Goal: Information Seeking & Learning: Learn about a topic

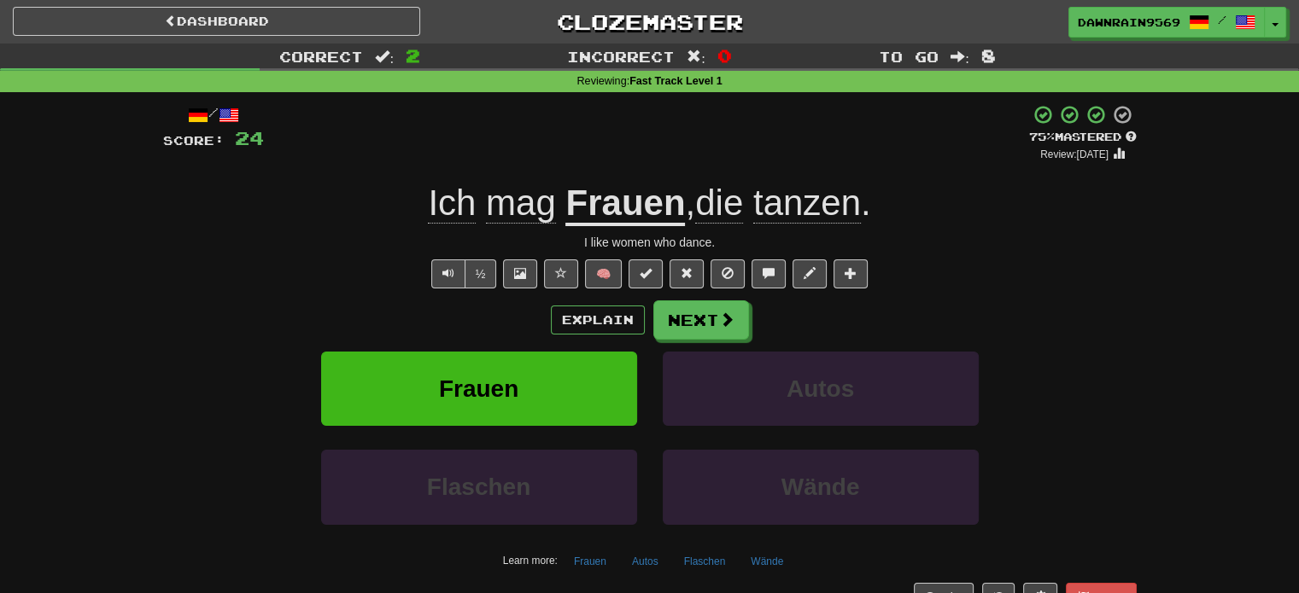
click at [750, 327] on div "Explain Next" at bounding box center [649, 320] width 973 height 39
click at [715, 328] on button "Next" at bounding box center [702, 320] width 96 height 39
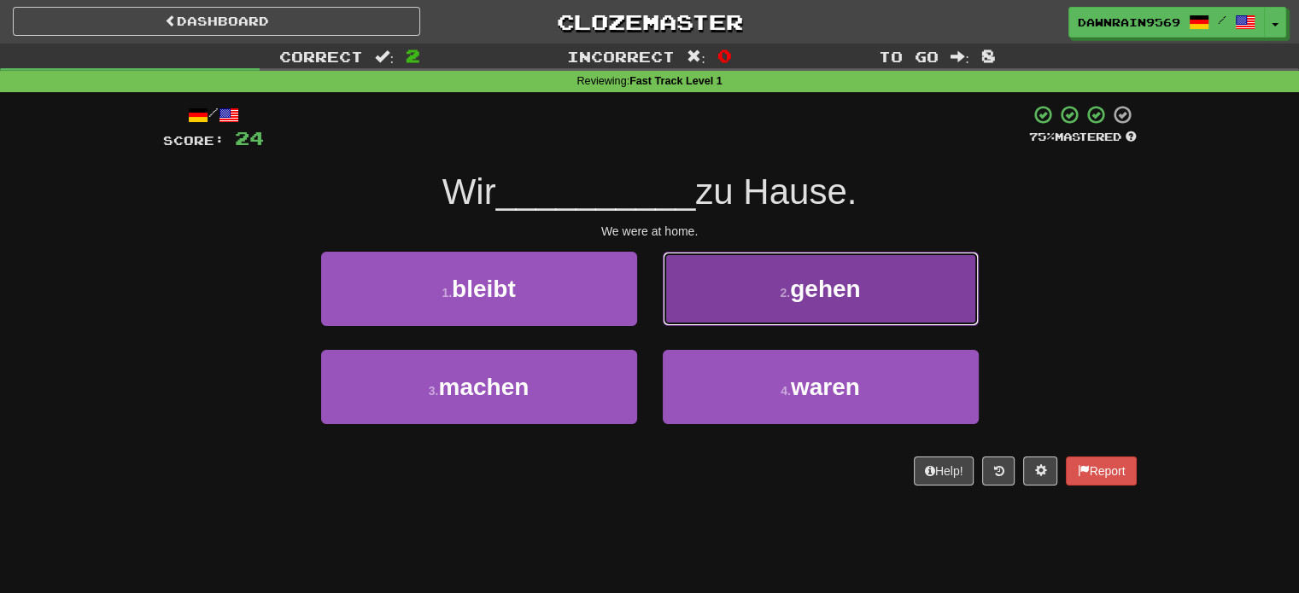
click at [799, 289] on span "gehen" at bounding box center [825, 289] width 70 height 26
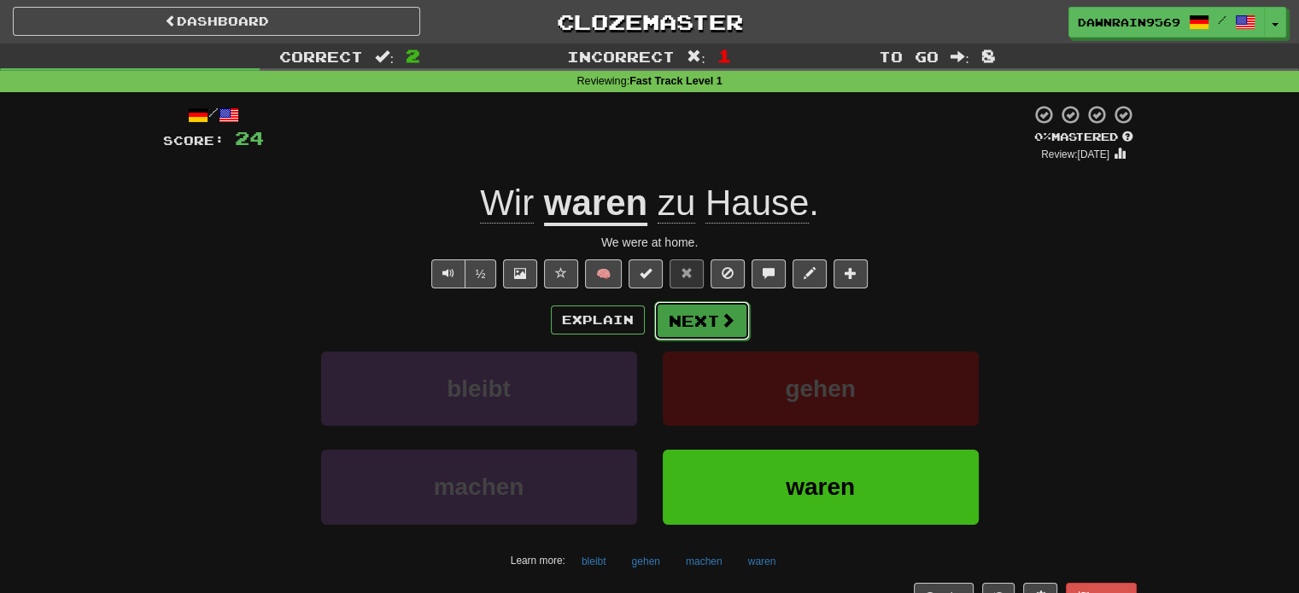
click at [703, 318] on button "Next" at bounding box center [702, 320] width 96 height 39
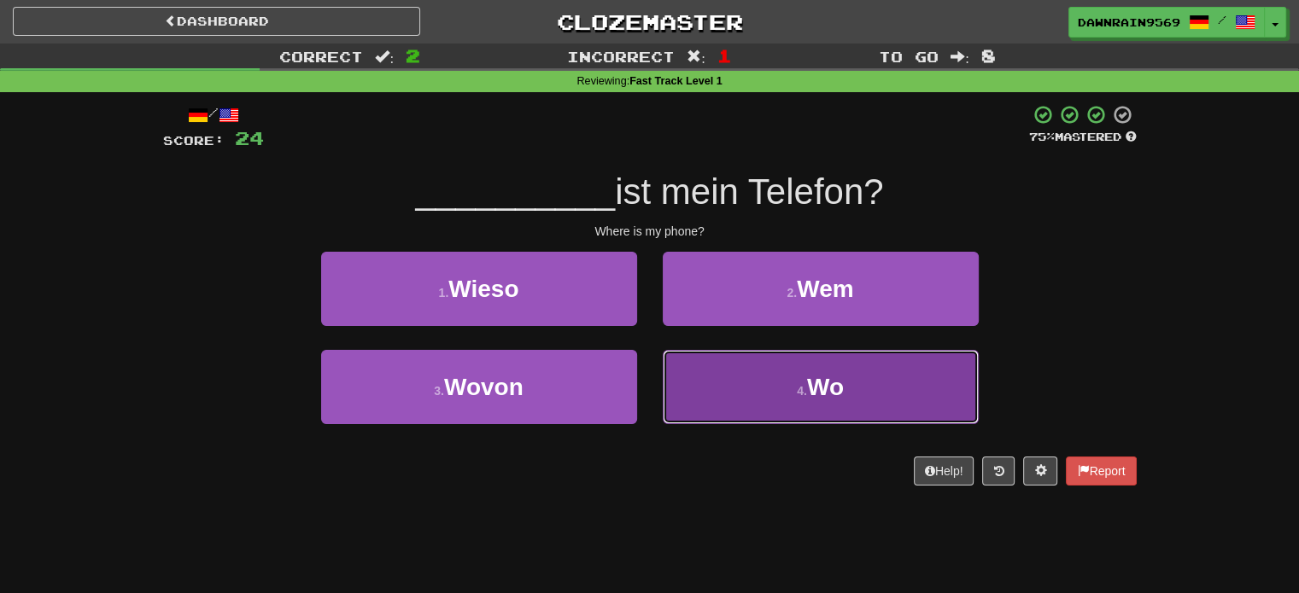
click at [769, 371] on button "4 . Wo" at bounding box center [821, 387] width 316 height 74
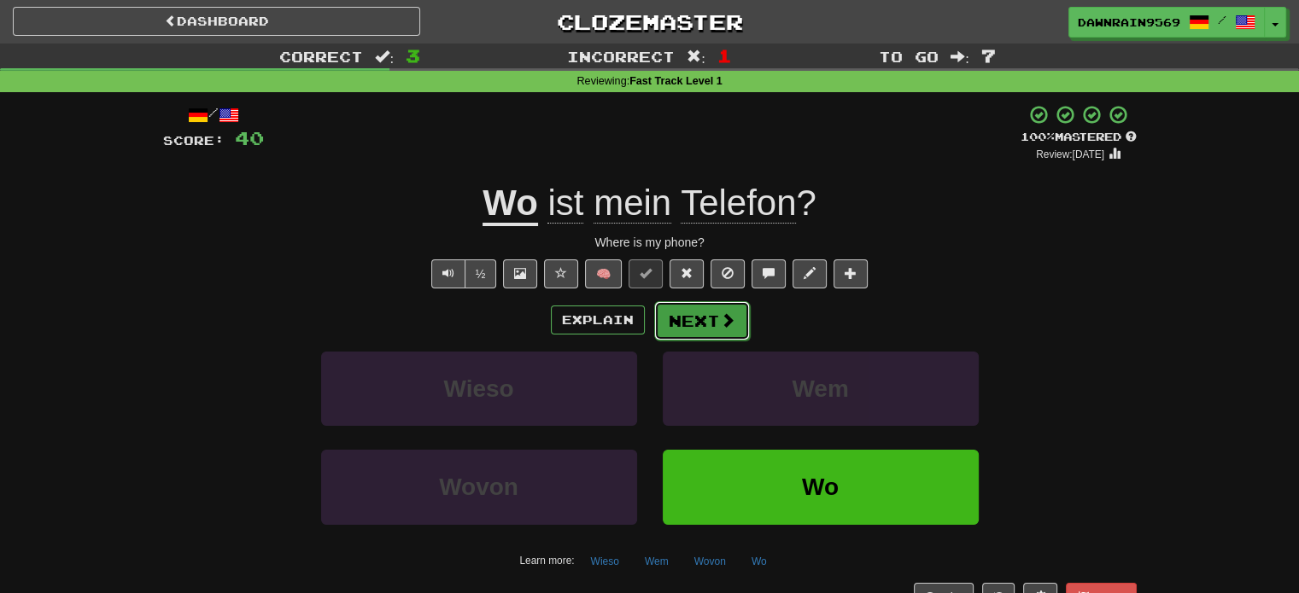
click at [730, 303] on button "Next" at bounding box center [702, 320] width 96 height 39
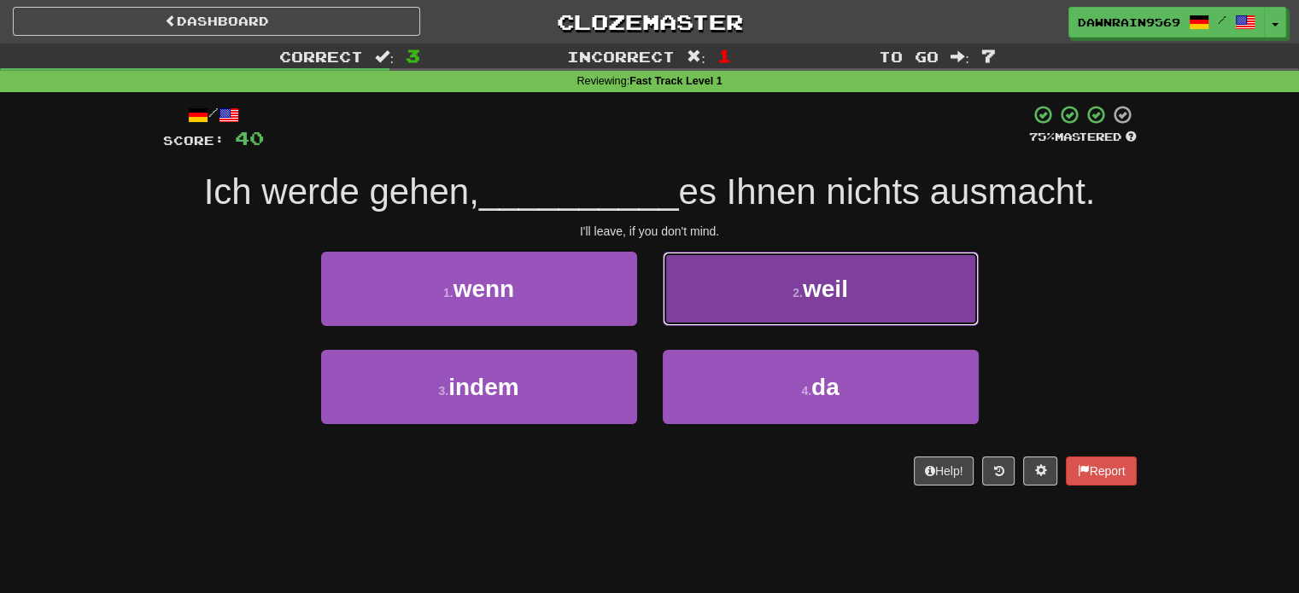
click at [791, 305] on button "2 . [PERSON_NAME]" at bounding box center [821, 289] width 316 height 74
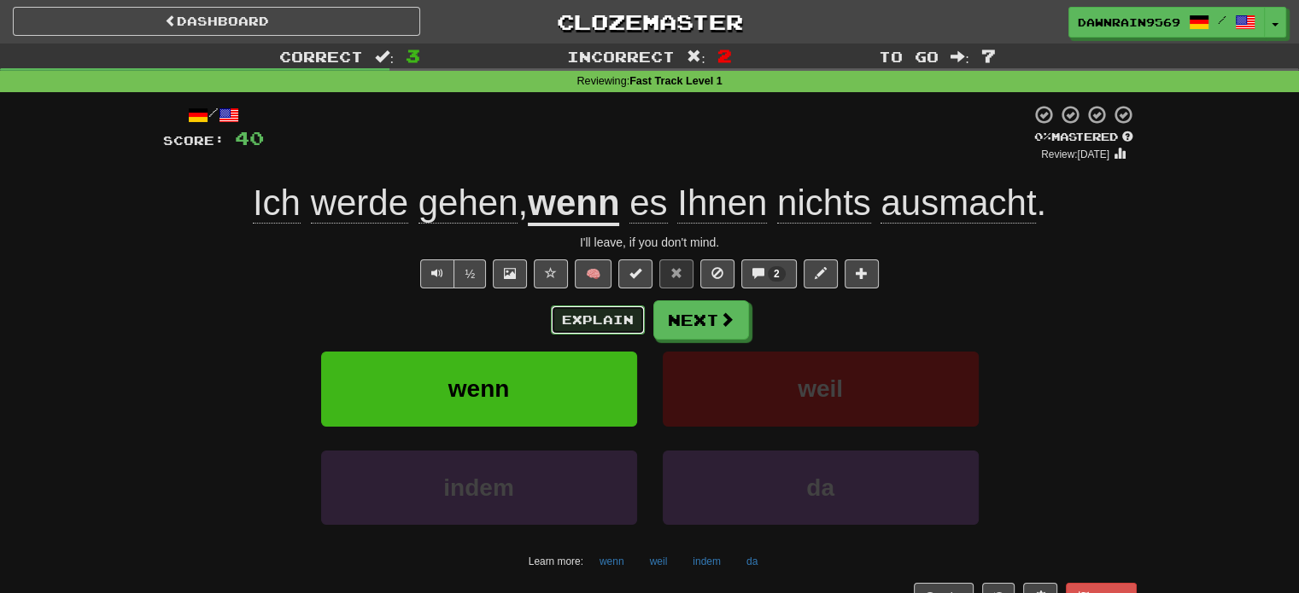
click at [585, 324] on button "Explain" at bounding box center [598, 320] width 94 height 29
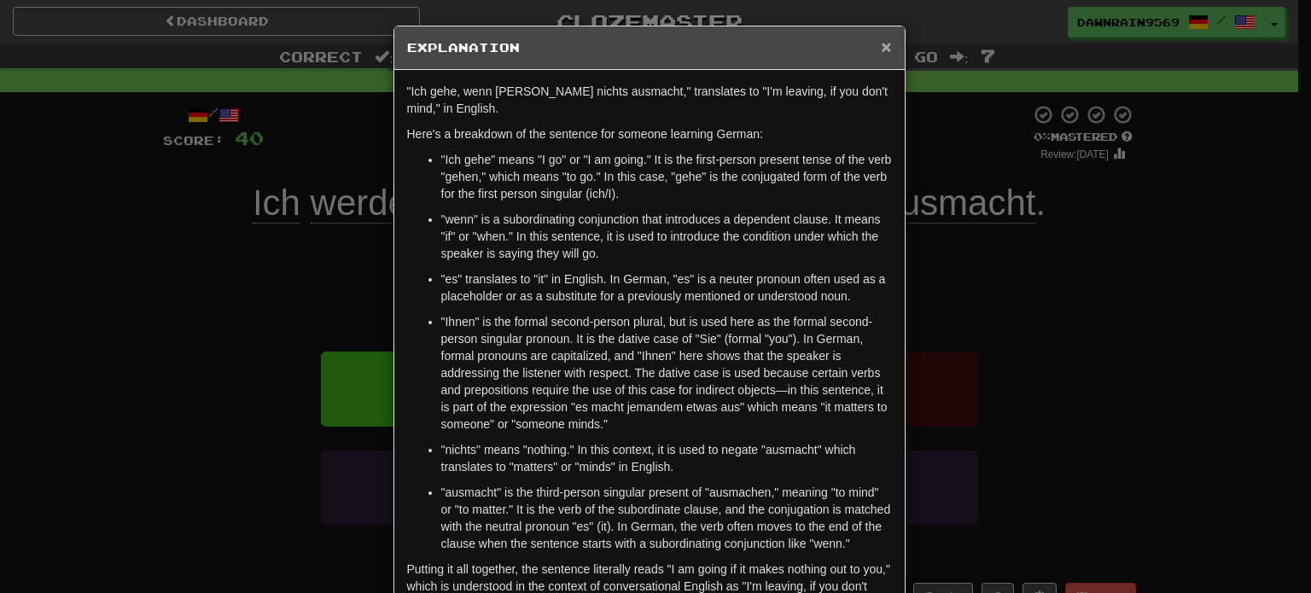
click at [881, 51] on span "×" at bounding box center [886, 47] width 10 height 20
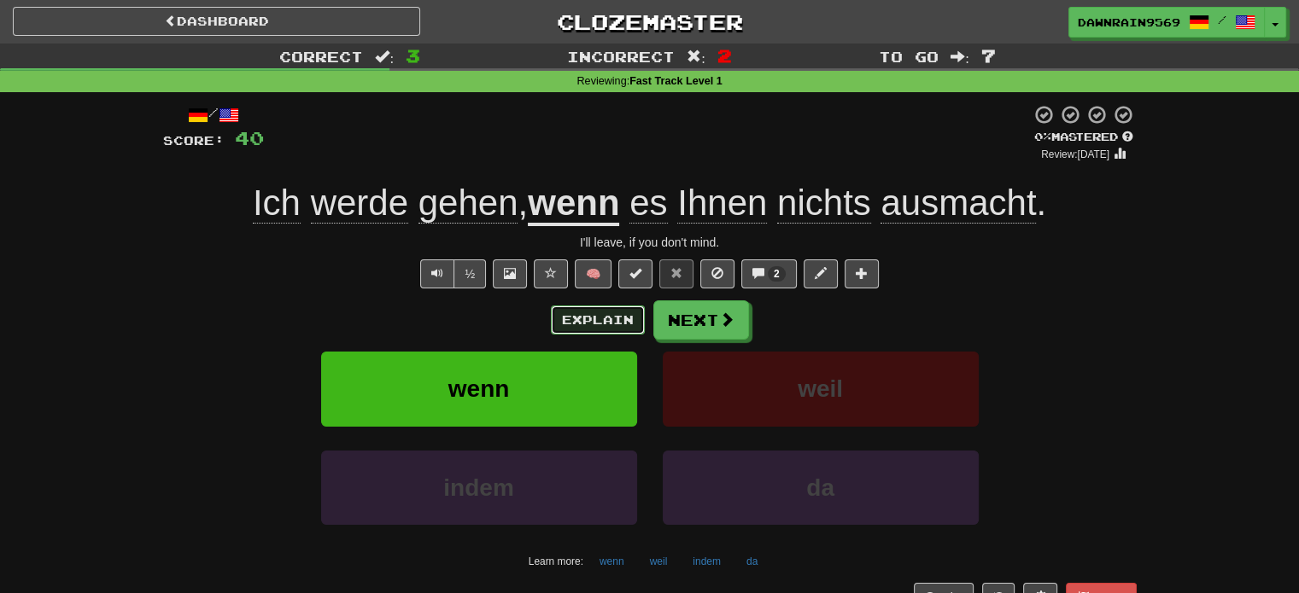
click at [598, 328] on button "Explain" at bounding box center [598, 320] width 94 height 29
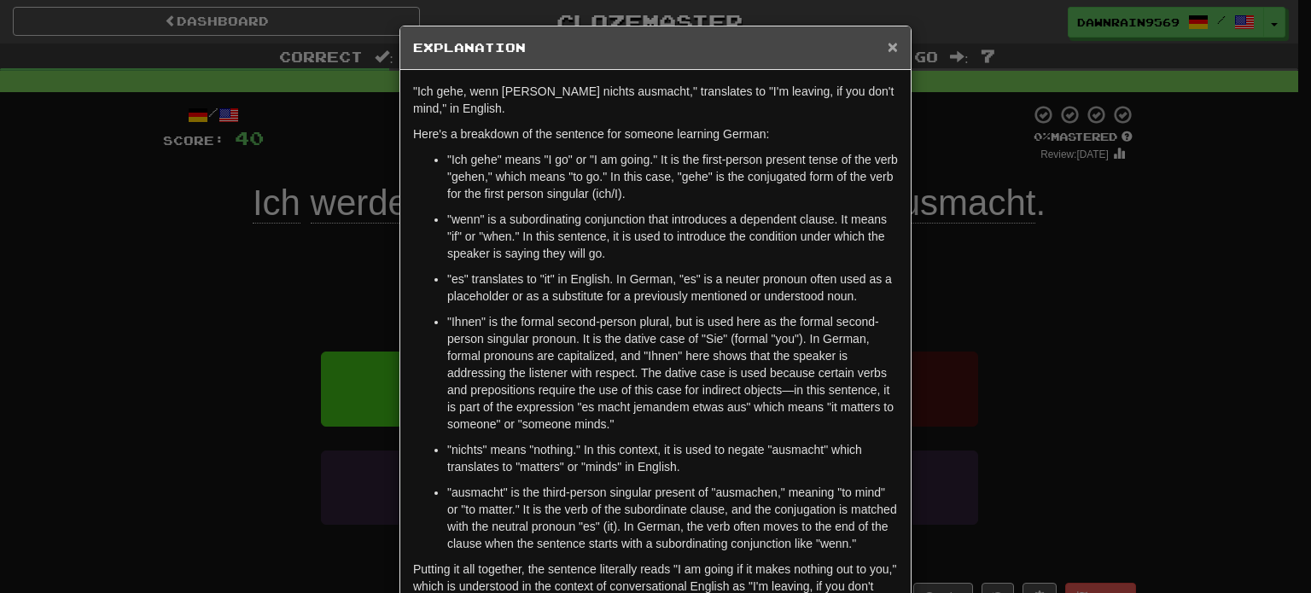
click at [888, 50] on span "×" at bounding box center [893, 47] width 10 height 20
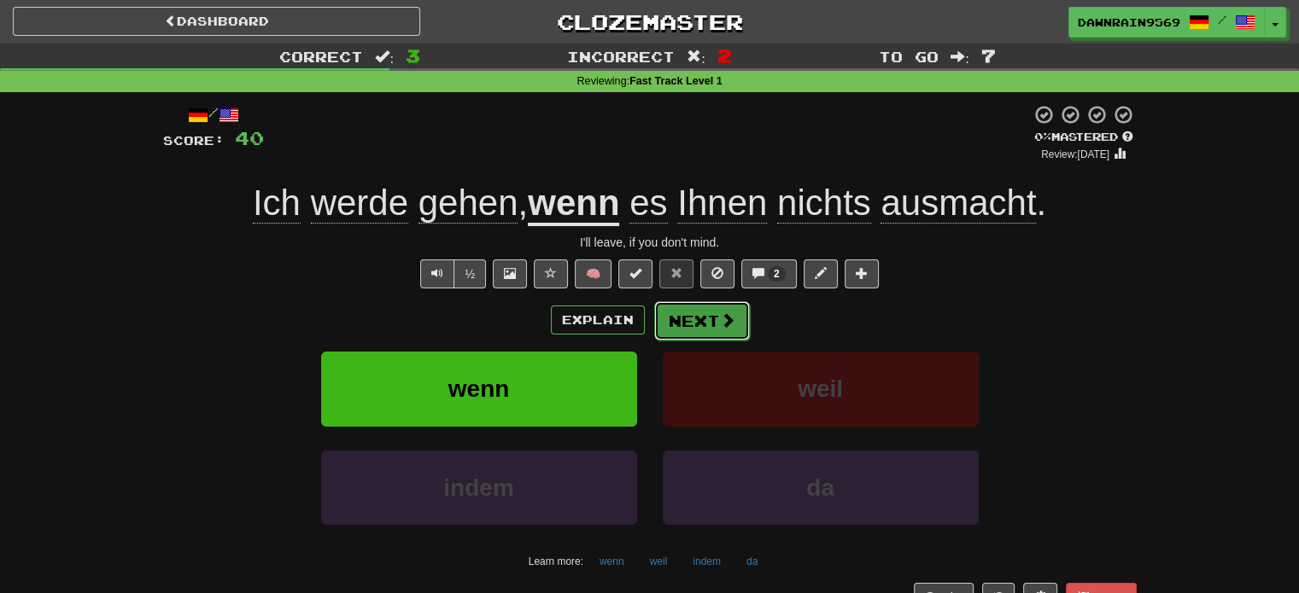
click at [697, 313] on button "Next" at bounding box center [702, 320] width 96 height 39
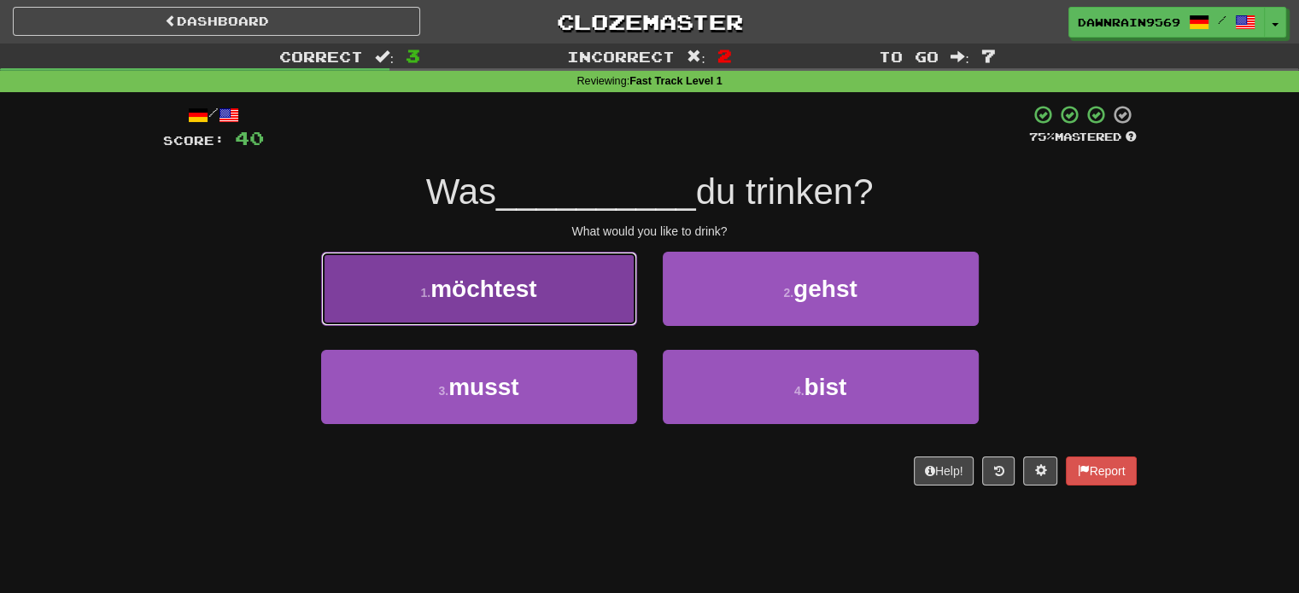
click at [530, 282] on span "möchtest" at bounding box center [483, 289] width 106 height 26
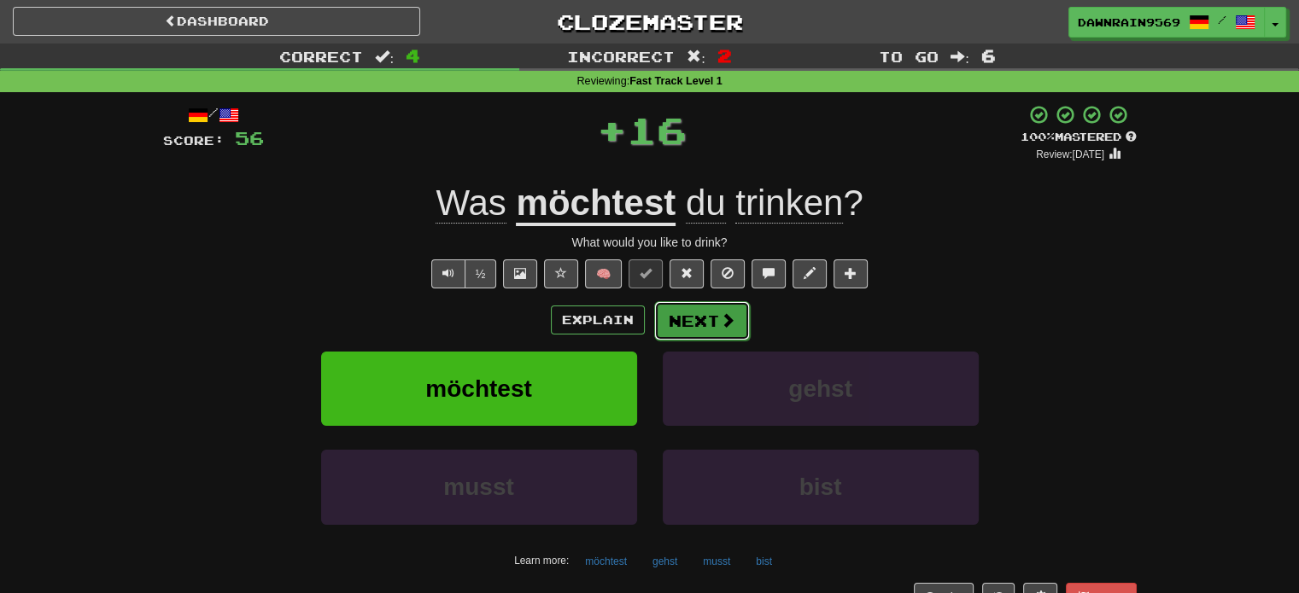
click at [707, 318] on button "Next" at bounding box center [702, 320] width 96 height 39
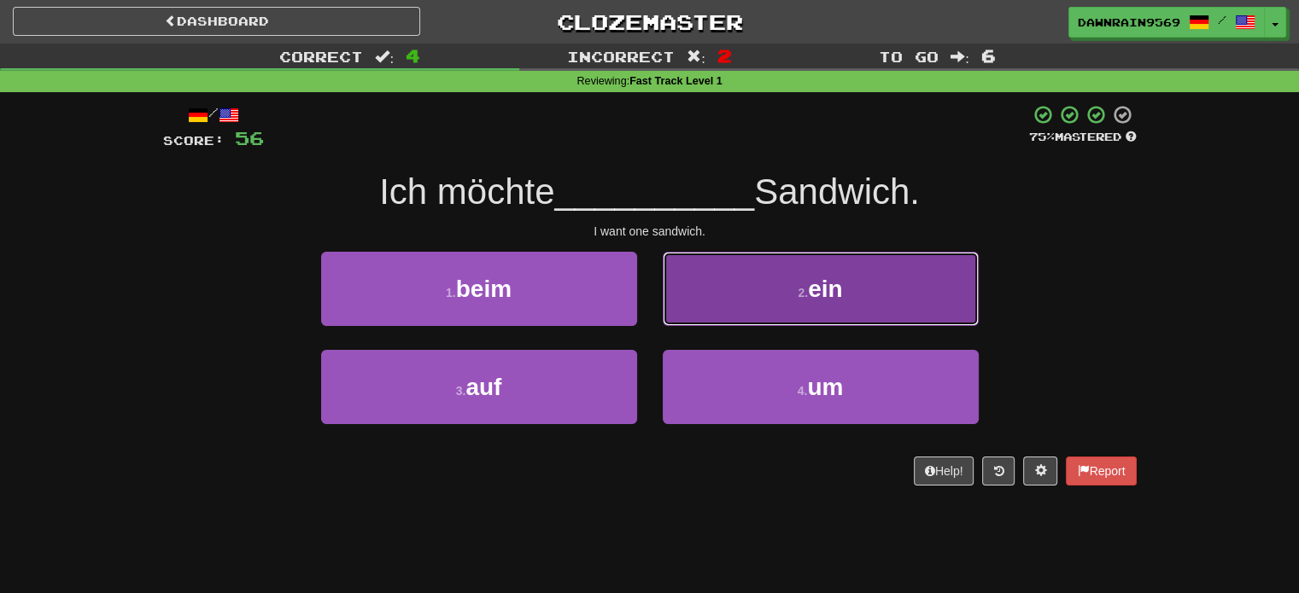
click at [841, 305] on button "2 . ein" at bounding box center [821, 289] width 316 height 74
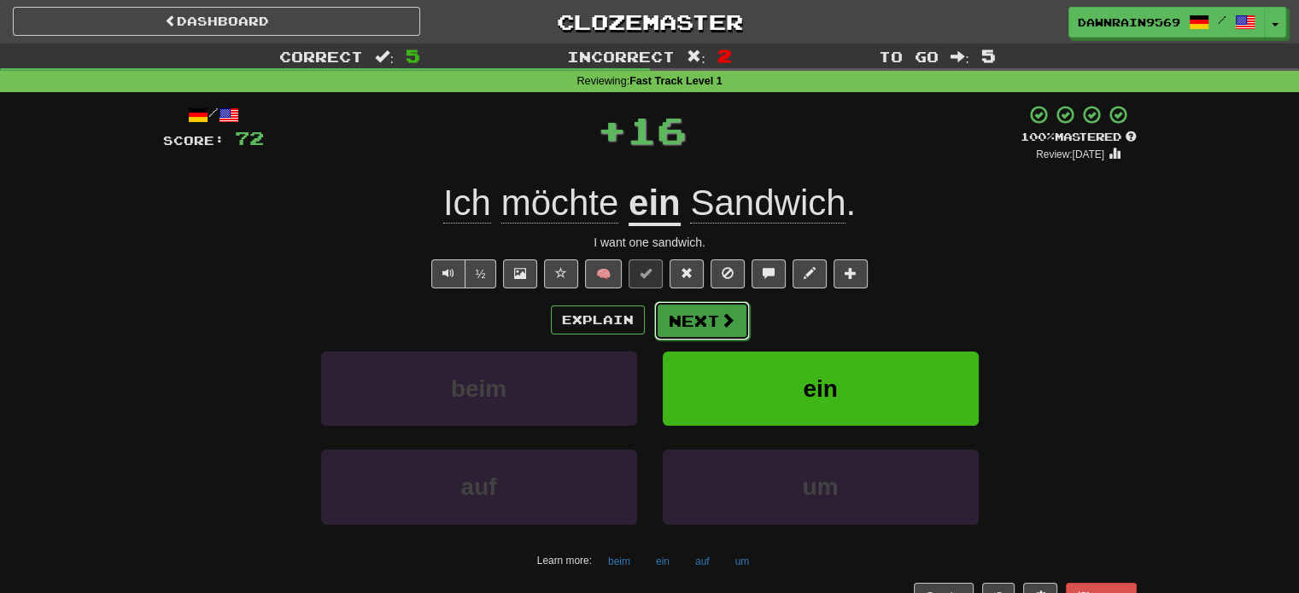
click at [703, 334] on button "Next" at bounding box center [702, 320] width 96 height 39
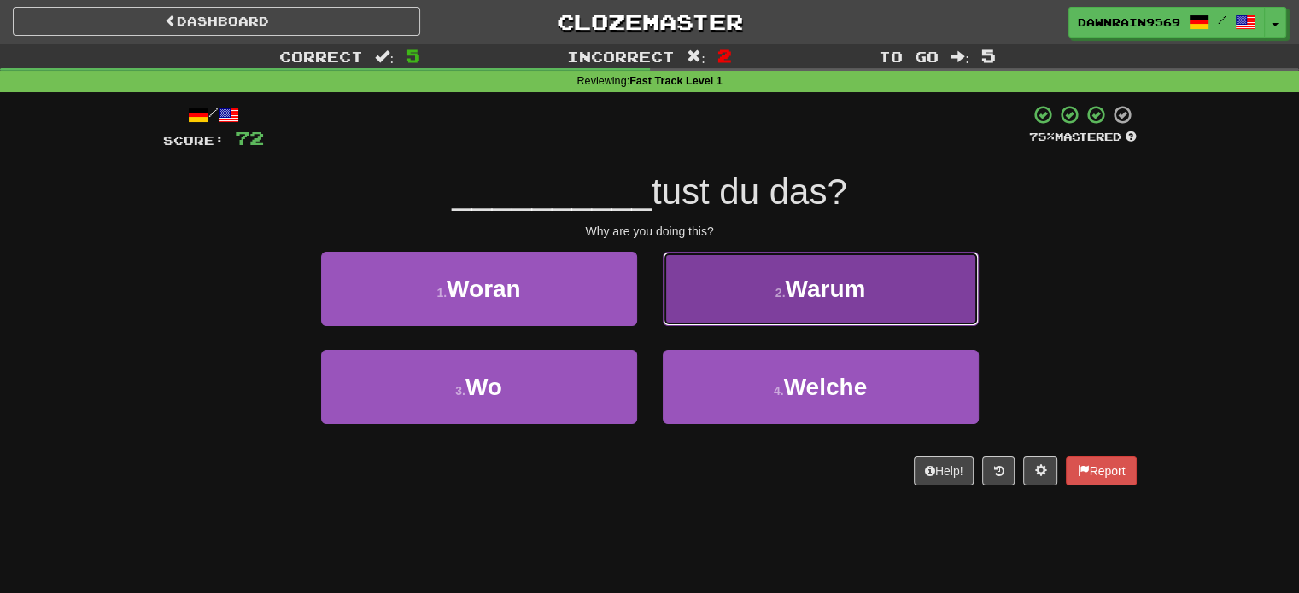
click at [850, 279] on span "Warum" at bounding box center [825, 289] width 80 height 26
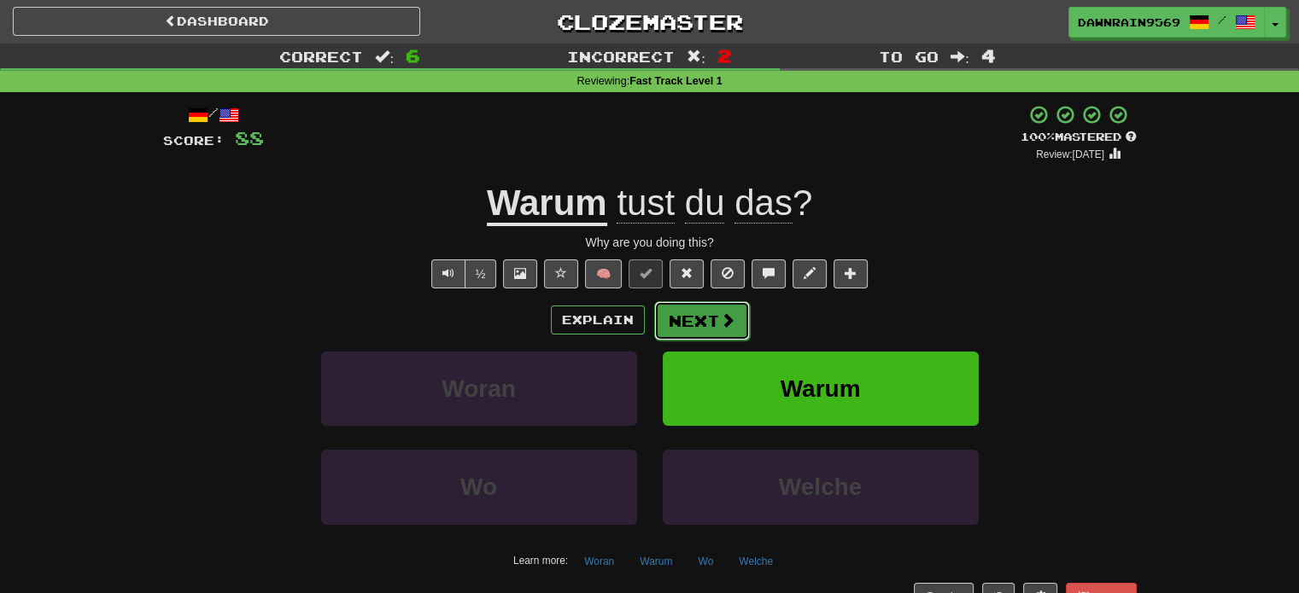
click at [709, 325] on button "Next" at bounding box center [702, 320] width 96 height 39
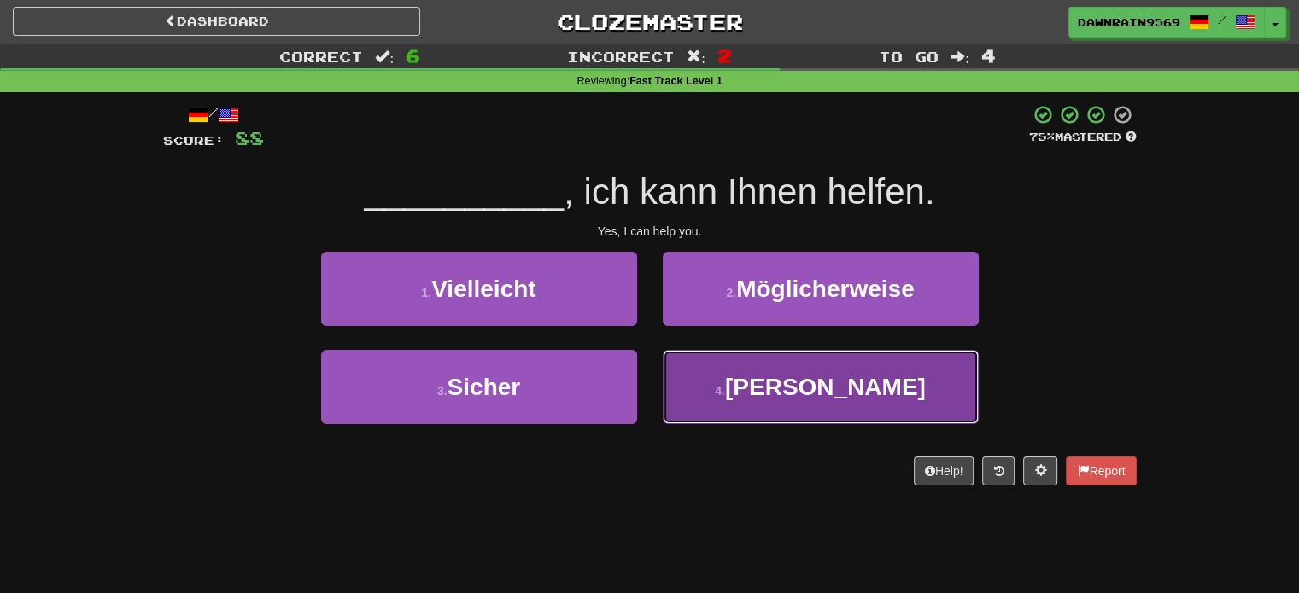
click at [769, 407] on button "4 . Ja" at bounding box center [821, 387] width 316 height 74
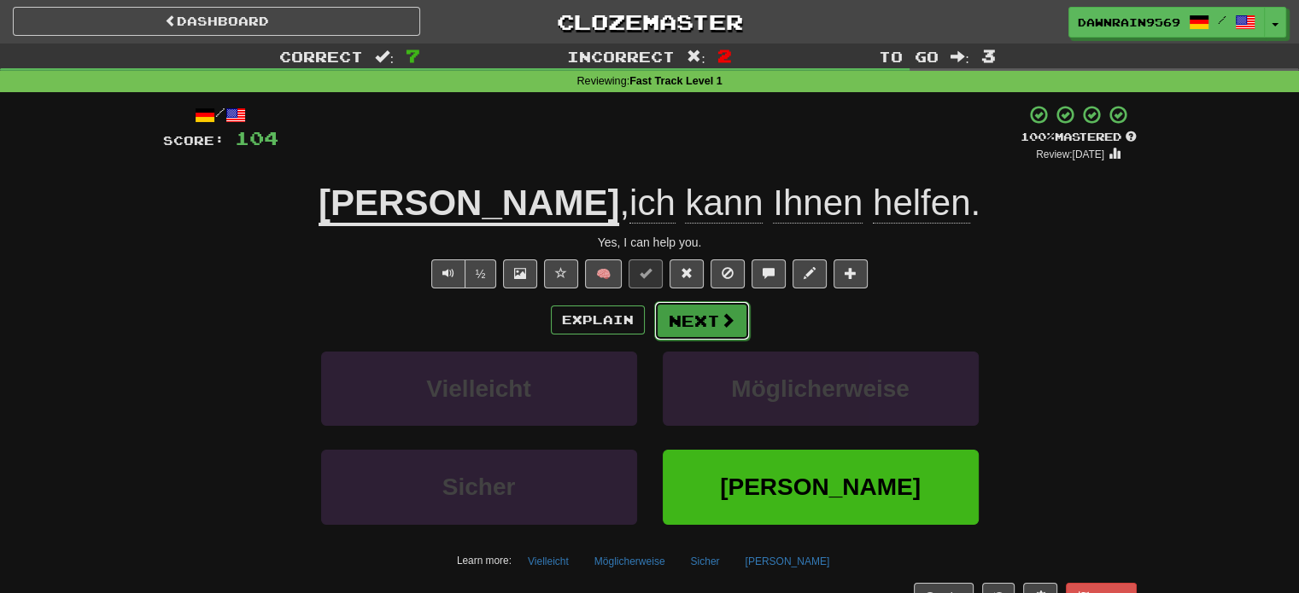
click at [708, 308] on button "Next" at bounding box center [702, 320] width 96 height 39
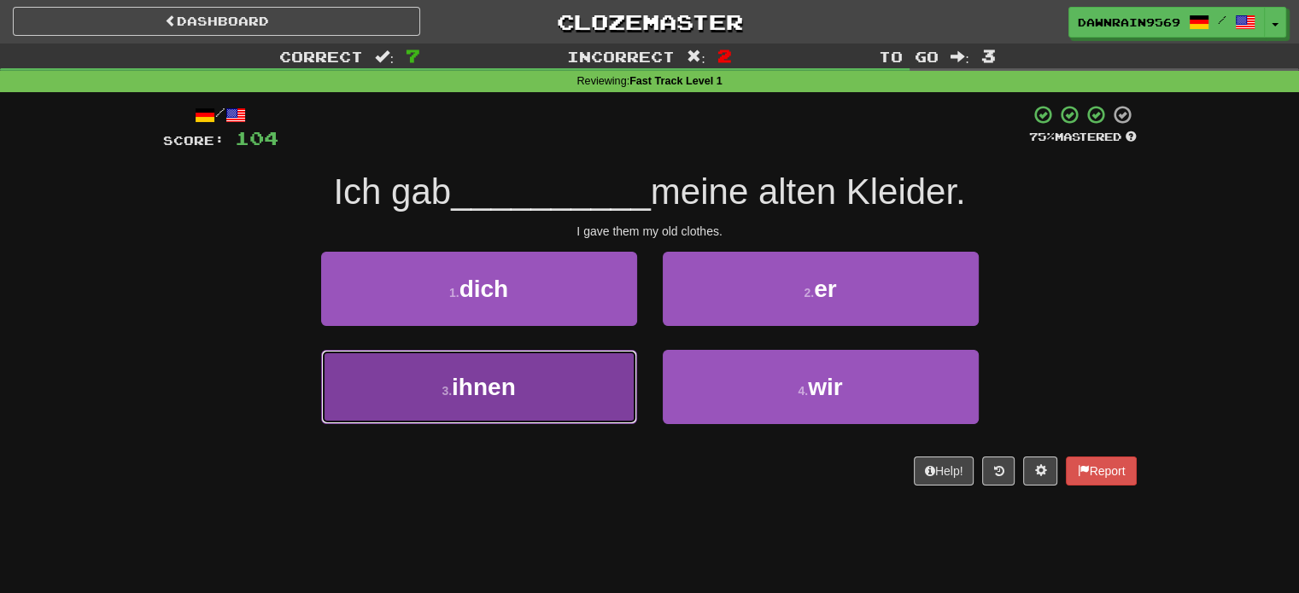
click at [550, 388] on button "3 . ihnen" at bounding box center [479, 387] width 316 height 74
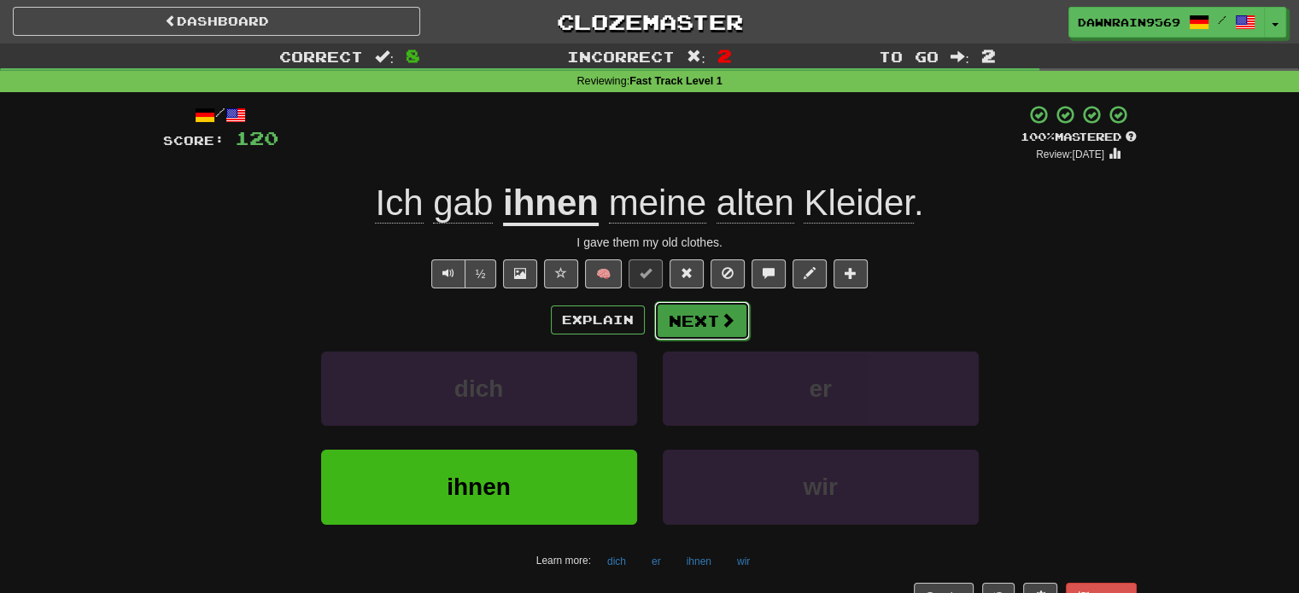
click at [716, 318] on button "Next" at bounding box center [702, 320] width 96 height 39
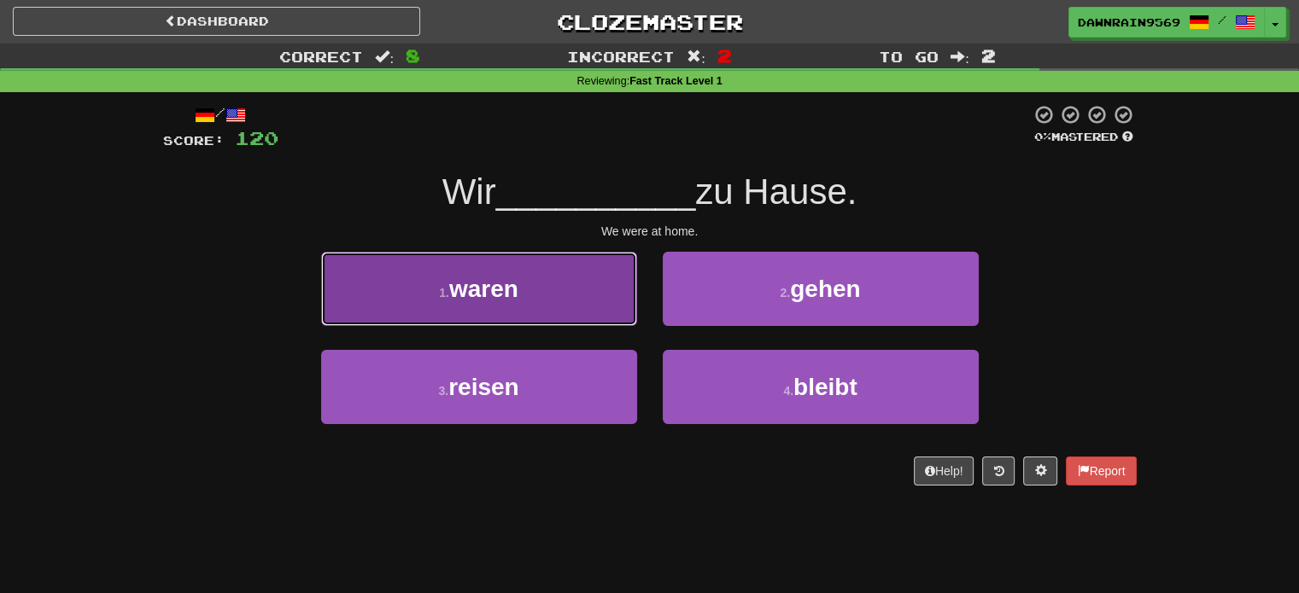
click at [529, 270] on button "1 . waren" at bounding box center [479, 289] width 316 height 74
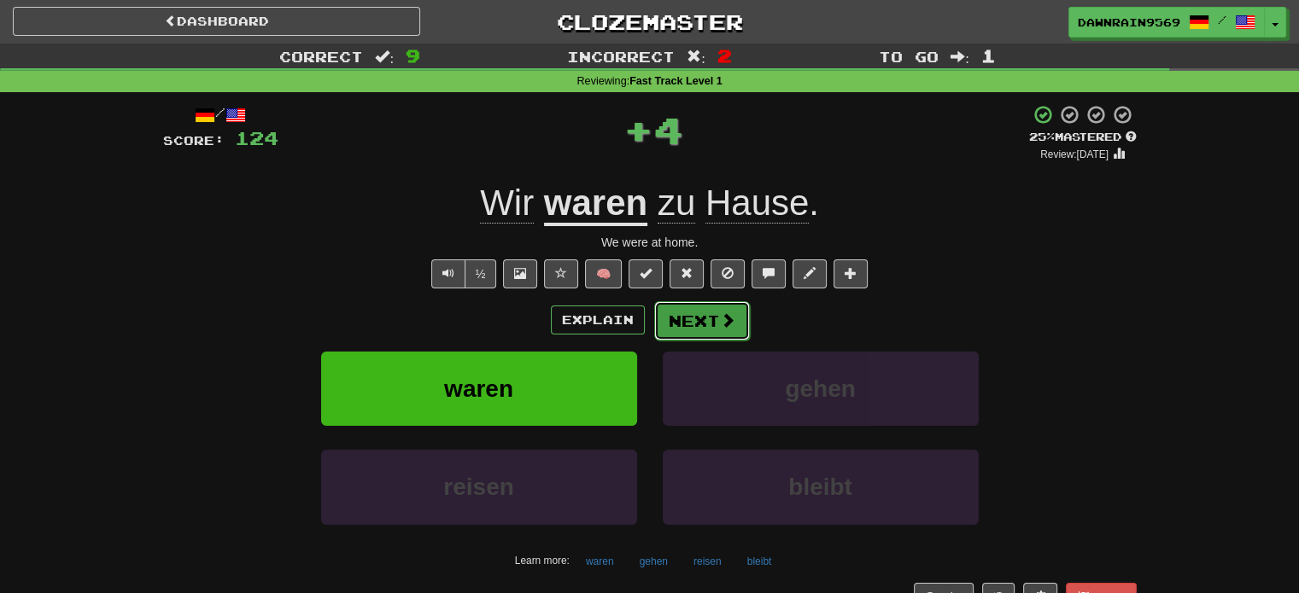
click at [738, 330] on button "Next" at bounding box center [702, 320] width 96 height 39
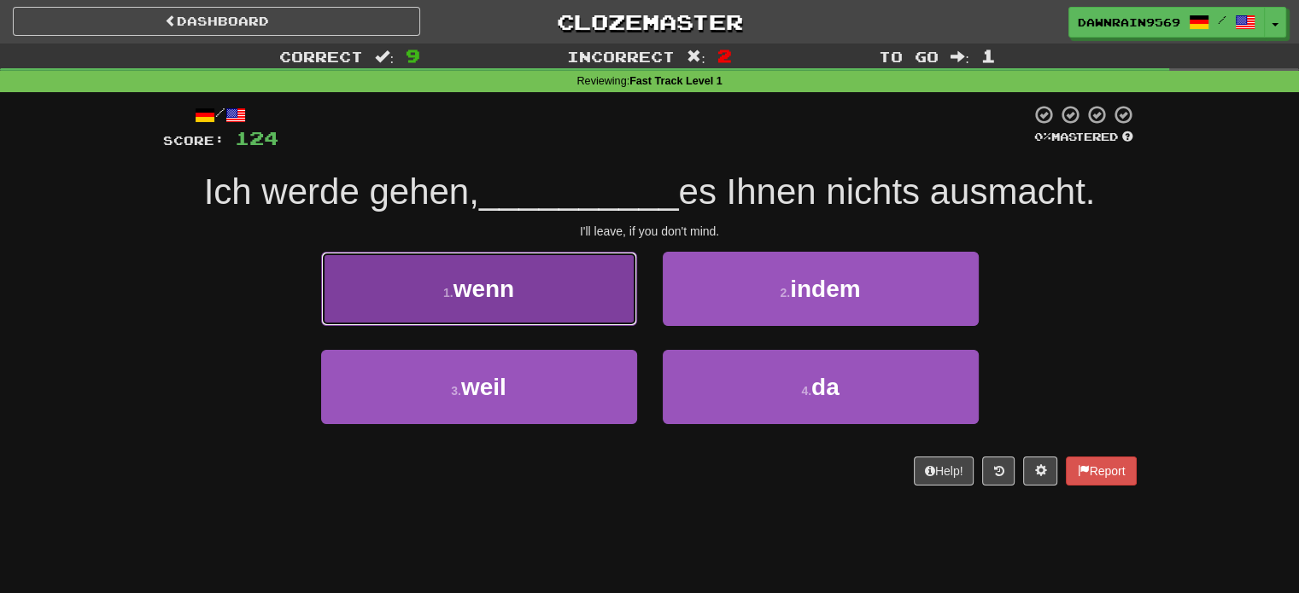
click at [577, 283] on button "1 . wenn" at bounding box center [479, 289] width 316 height 74
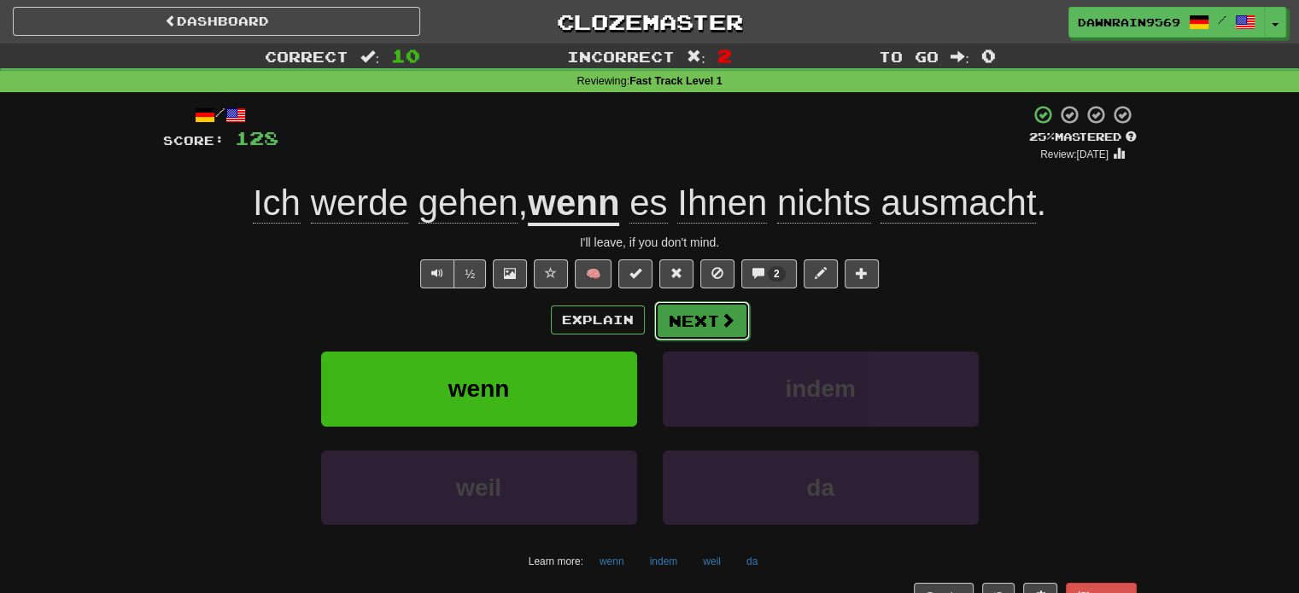
click at [744, 316] on button "Next" at bounding box center [702, 320] width 96 height 39
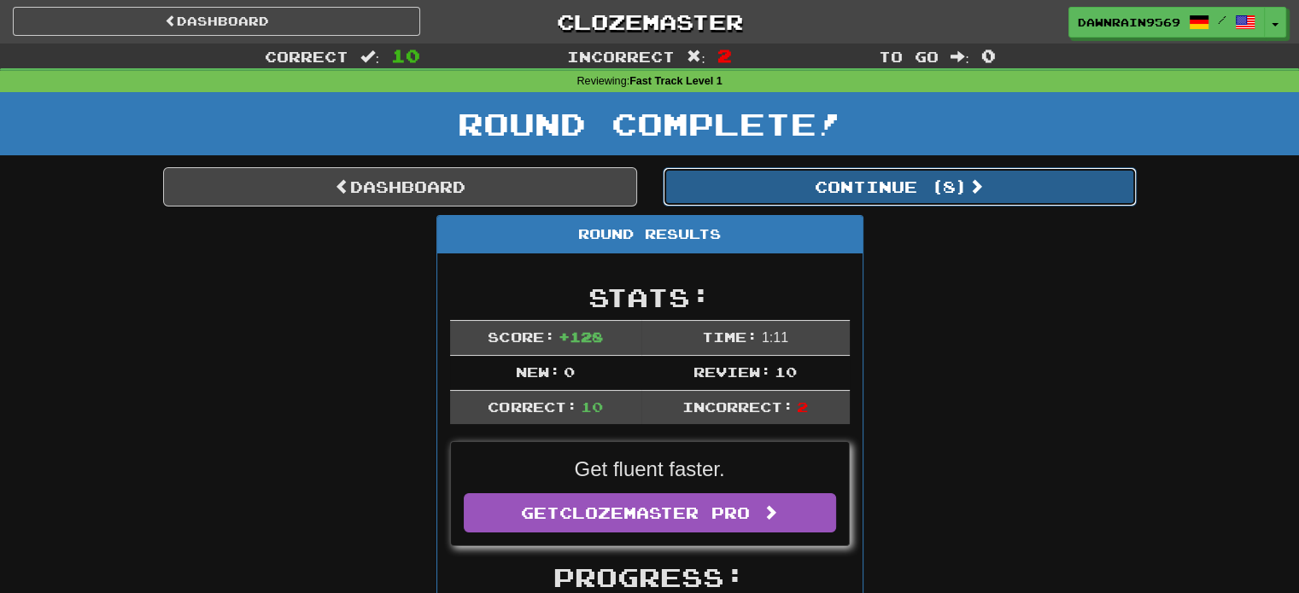
click at [888, 196] on button "Continue ( 8 )" at bounding box center [900, 186] width 474 height 39
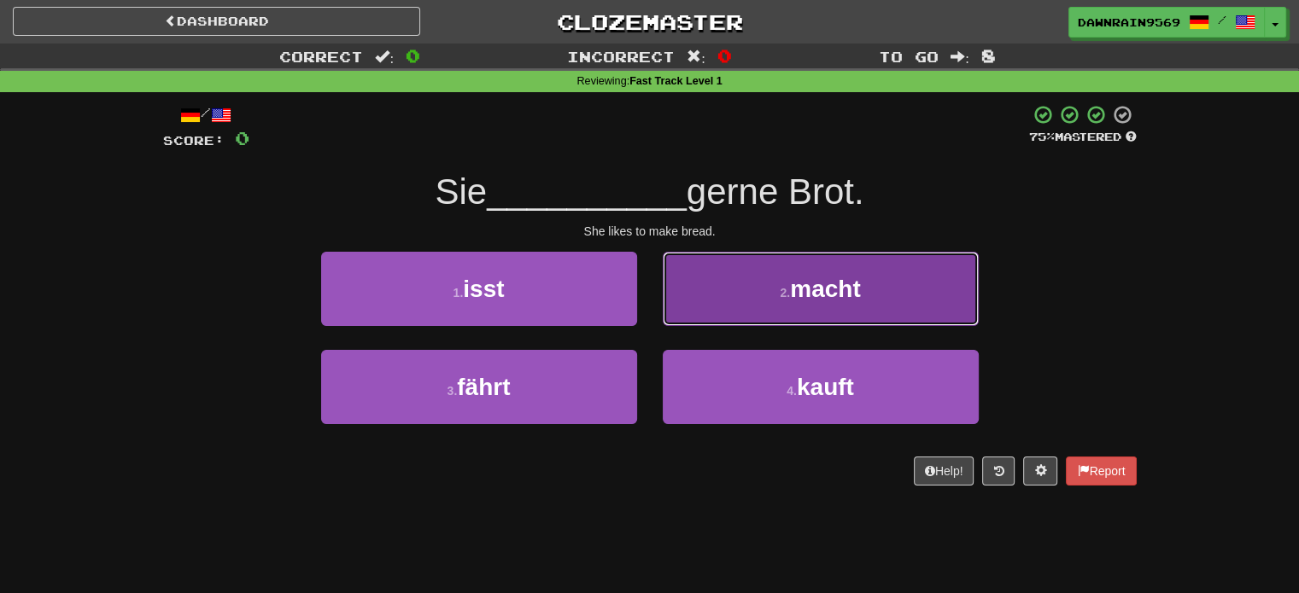
click at [873, 279] on button "2 . macht" at bounding box center [821, 289] width 316 height 74
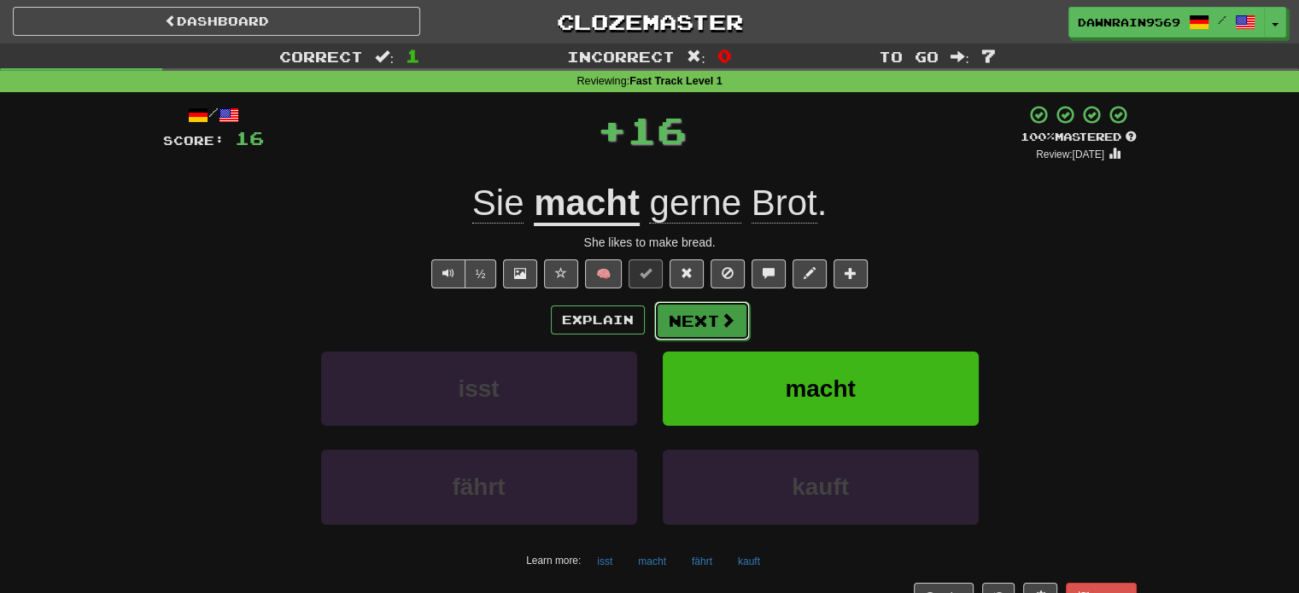
click at [701, 326] on button "Next" at bounding box center [702, 320] width 96 height 39
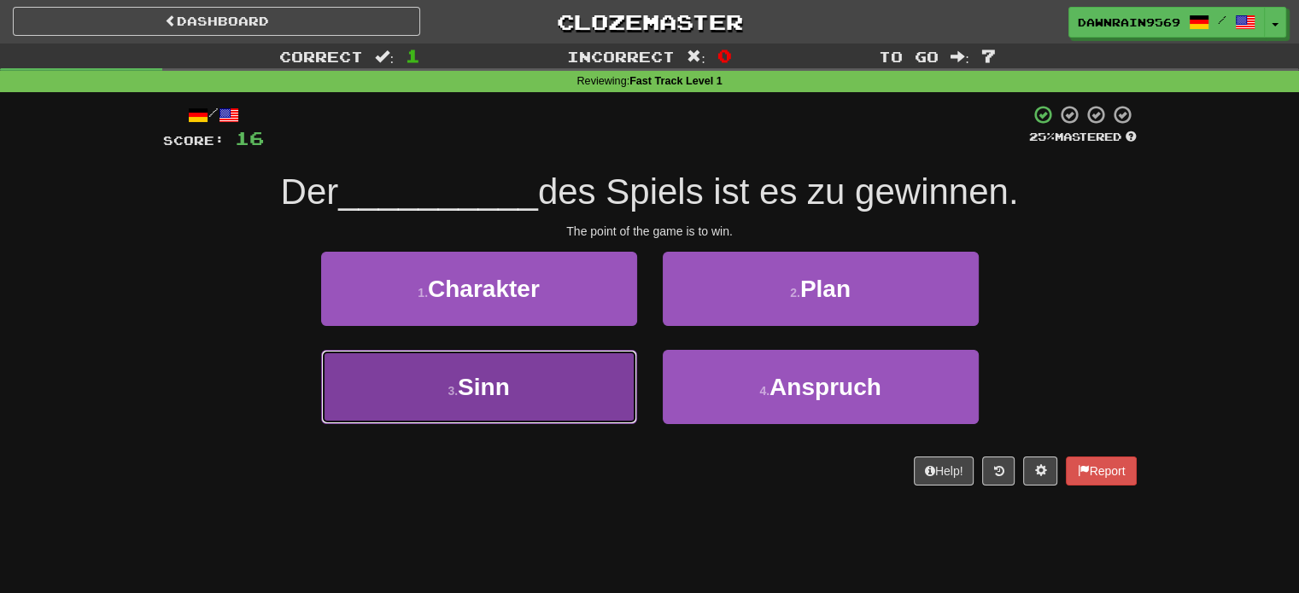
click at [587, 400] on button "3 . Sinn" at bounding box center [479, 387] width 316 height 74
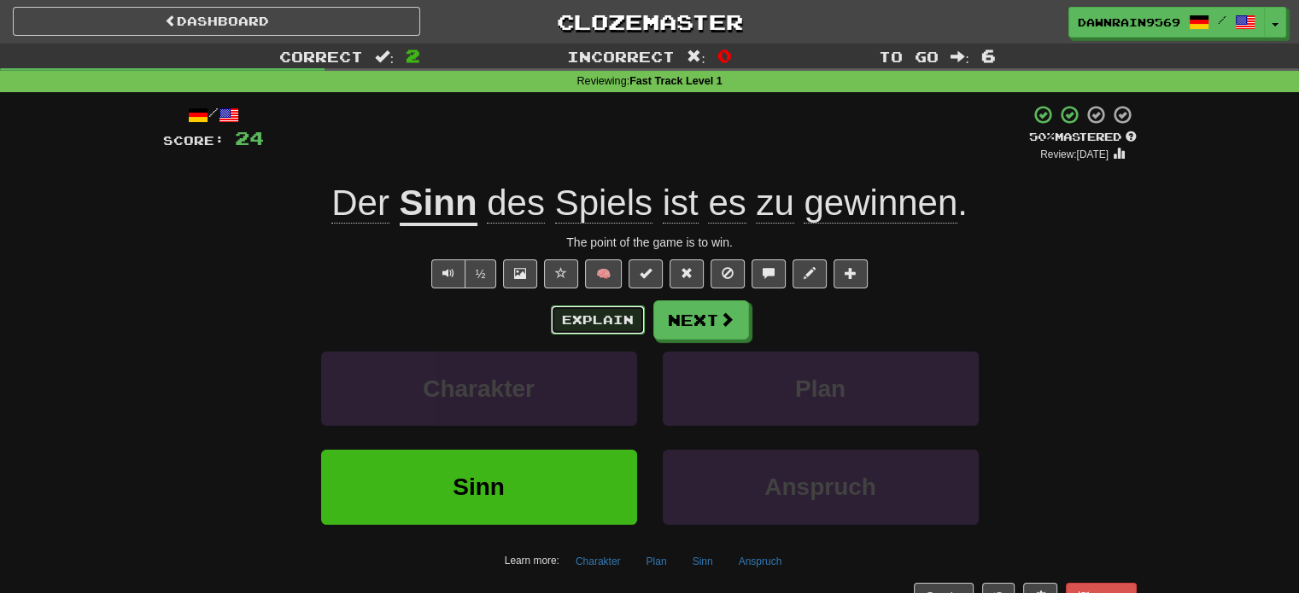
click at [594, 318] on button "Explain" at bounding box center [598, 320] width 94 height 29
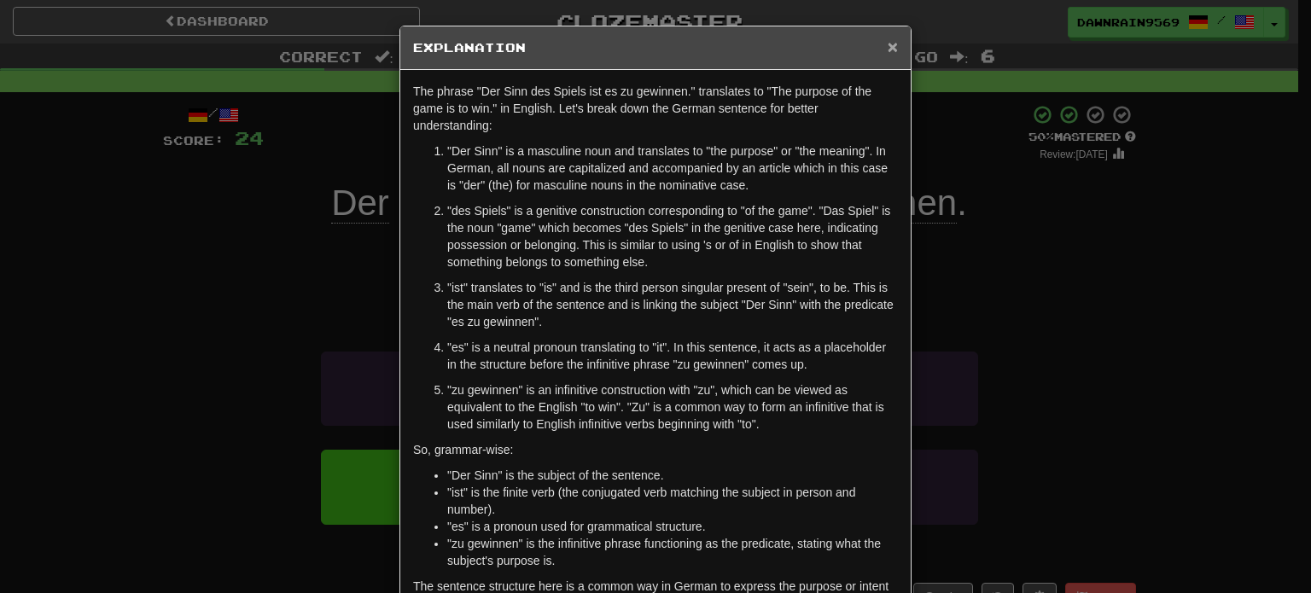
click at [891, 50] on span "×" at bounding box center [893, 47] width 10 height 20
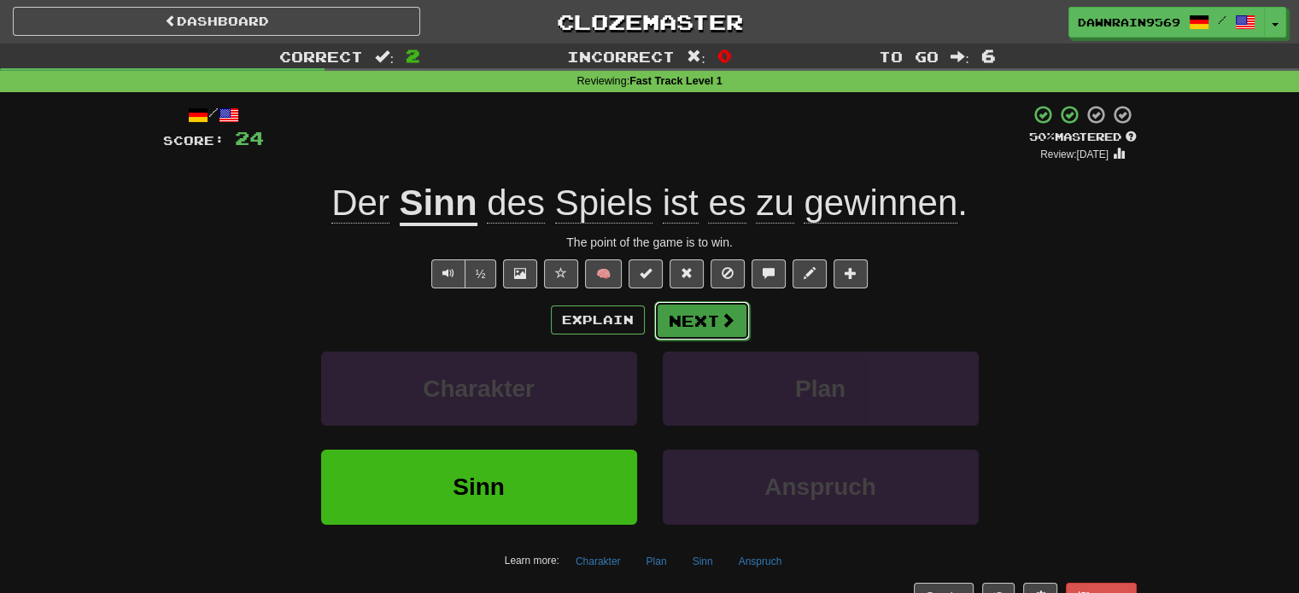
click at [737, 335] on button "Next" at bounding box center [702, 320] width 96 height 39
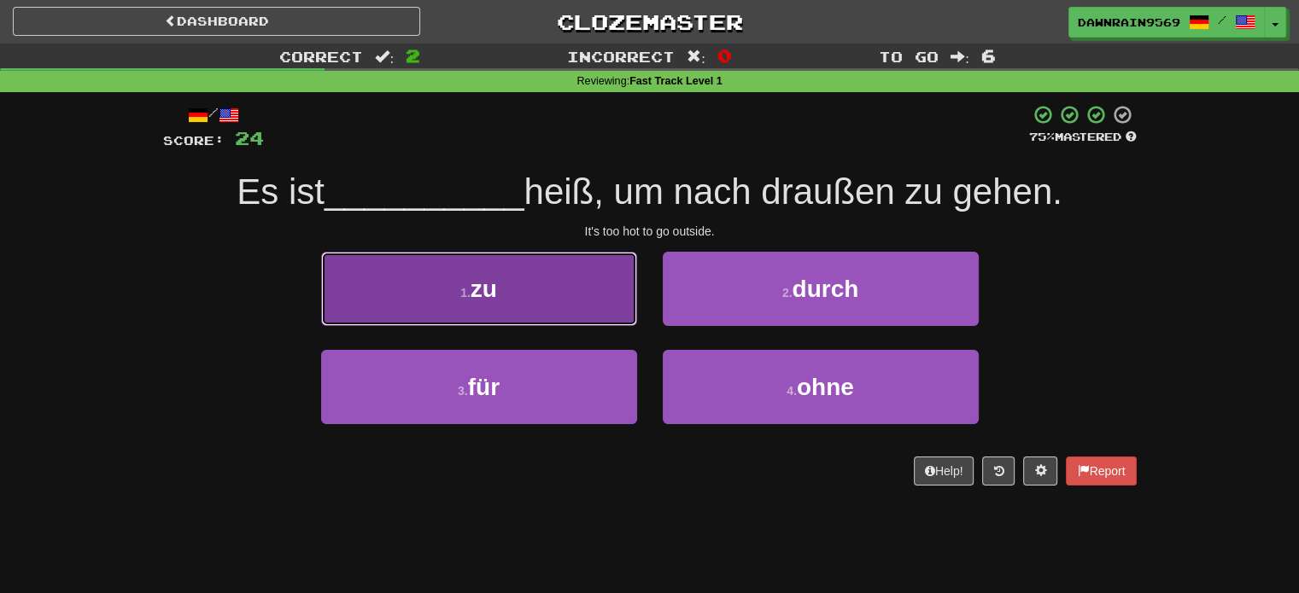
click at [450, 276] on button "1 . zu" at bounding box center [479, 289] width 316 height 74
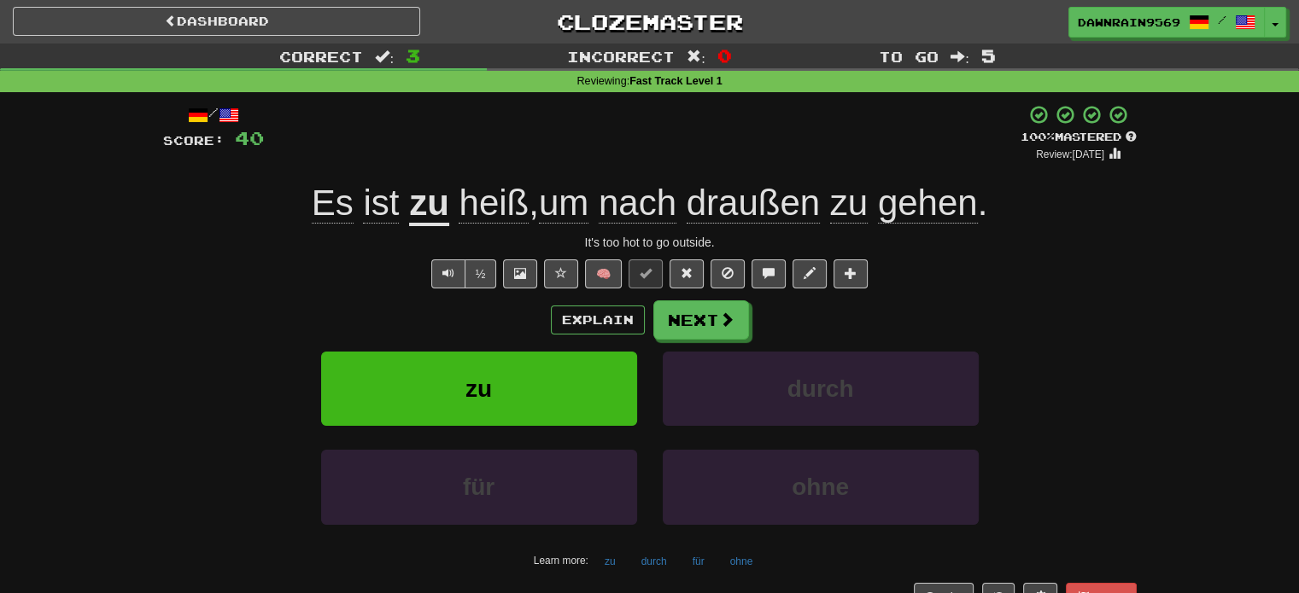
click at [0, 389] on div "Correct : 3 Incorrect : 0 To go : 5 Reviewing : Fast Track Level 1 / Score: 40 …" at bounding box center [649, 340] width 1299 height 593
click at [698, 320] on button "Next" at bounding box center [702, 320] width 96 height 39
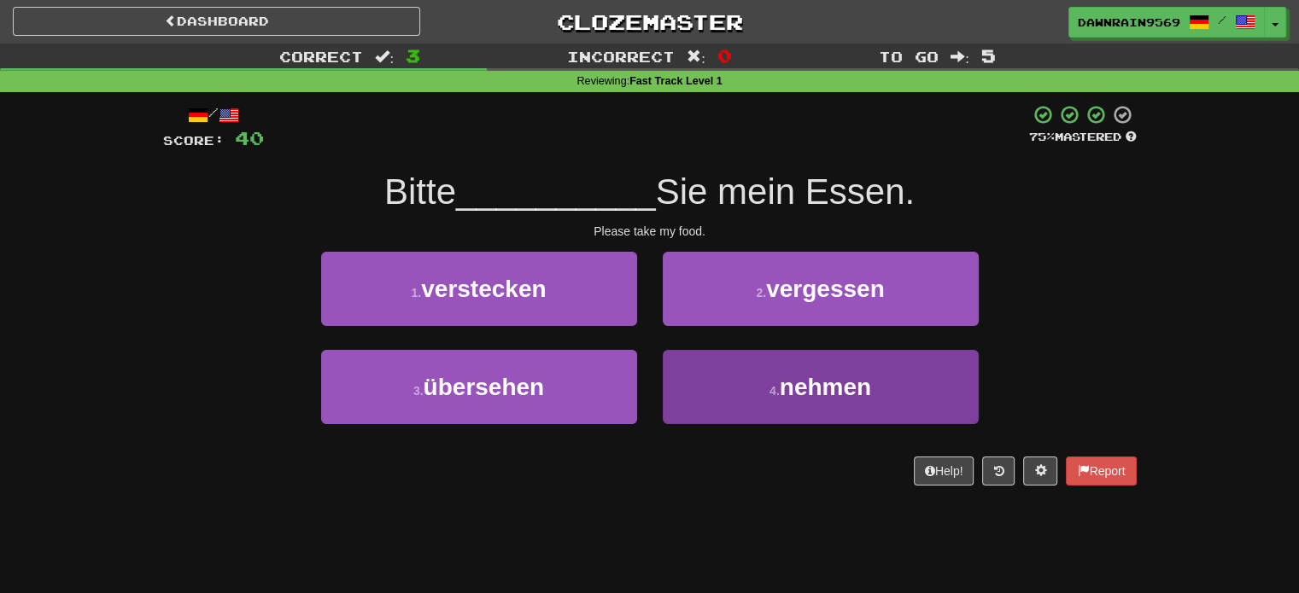
drag, startPoint x: 131, startPoint y: 370, endPoint x: 829, endPoint y: 384, distance: 697.7
click at [829, 384] on div "Correct : 3 Incorrect : 0 To go : 5 Reviewing : Fast Track Level 1 / Score: 40 …" at bounding box center [649, 277] width 1299 height 466
click at [829, 384] on span "nehmen" at bounding box center [824, 387] width 91 height 26
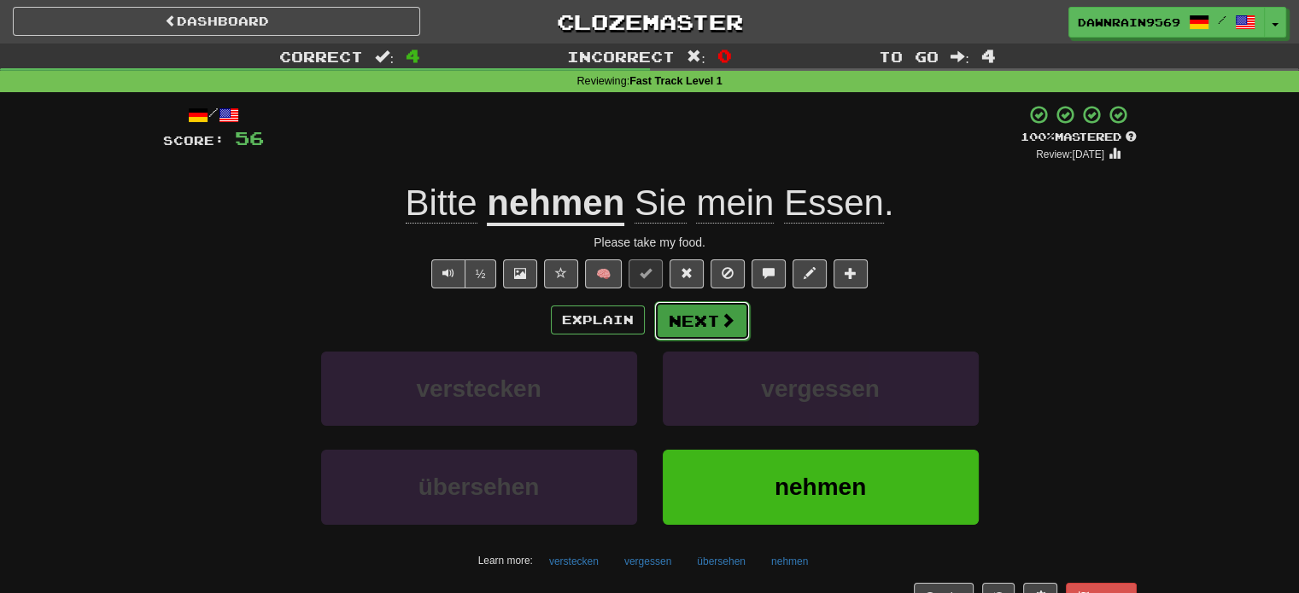
click at [690, 325] on button "Next" at bounding box center [702, 320] width 96 height 39
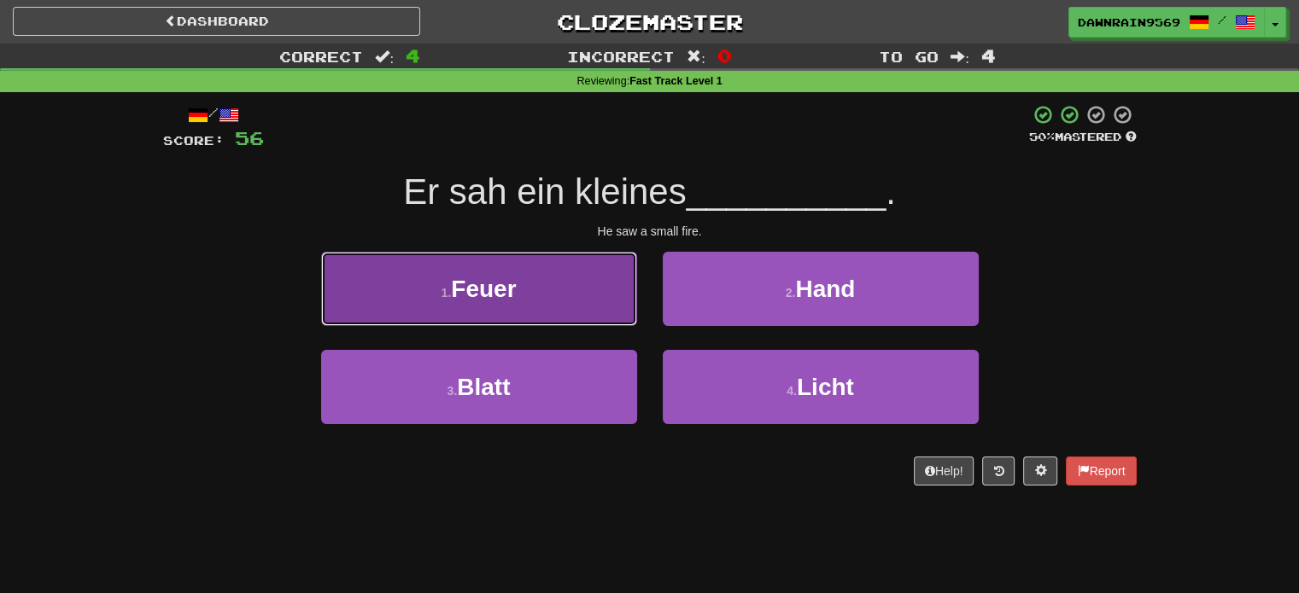
click at [464, 305] on button "1 . Feuer" at bounding box center [479, 289] width 316 height 74
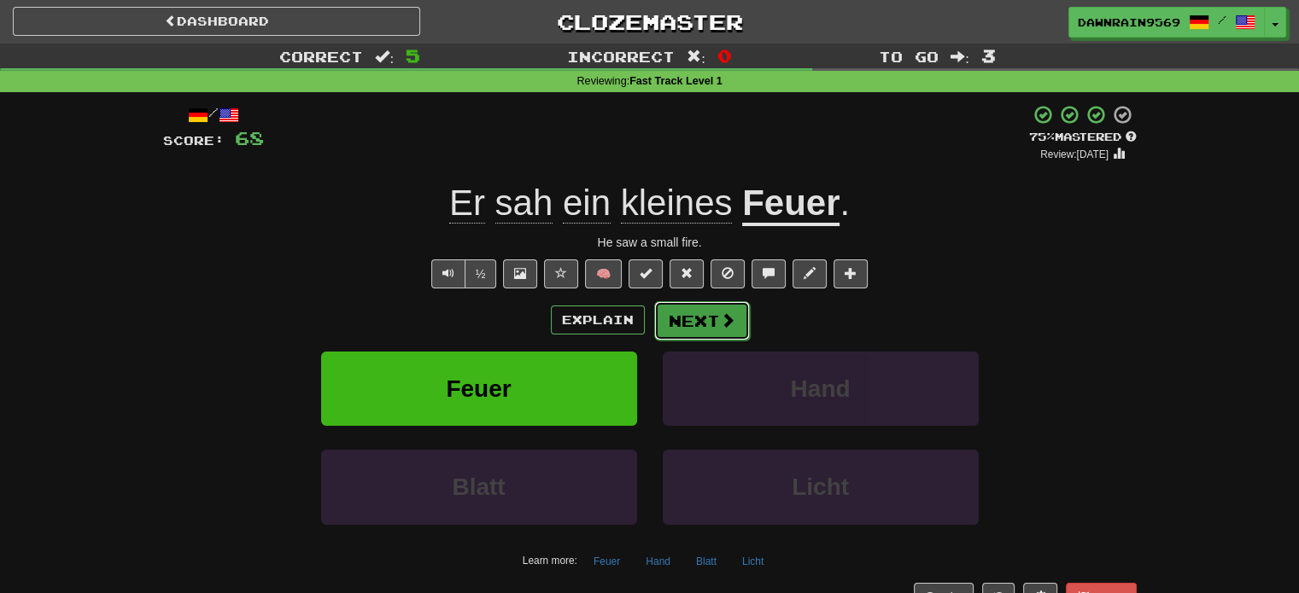
click at [700, 310] on button "Next" at bounding box center [702, 320] width 96 height 39
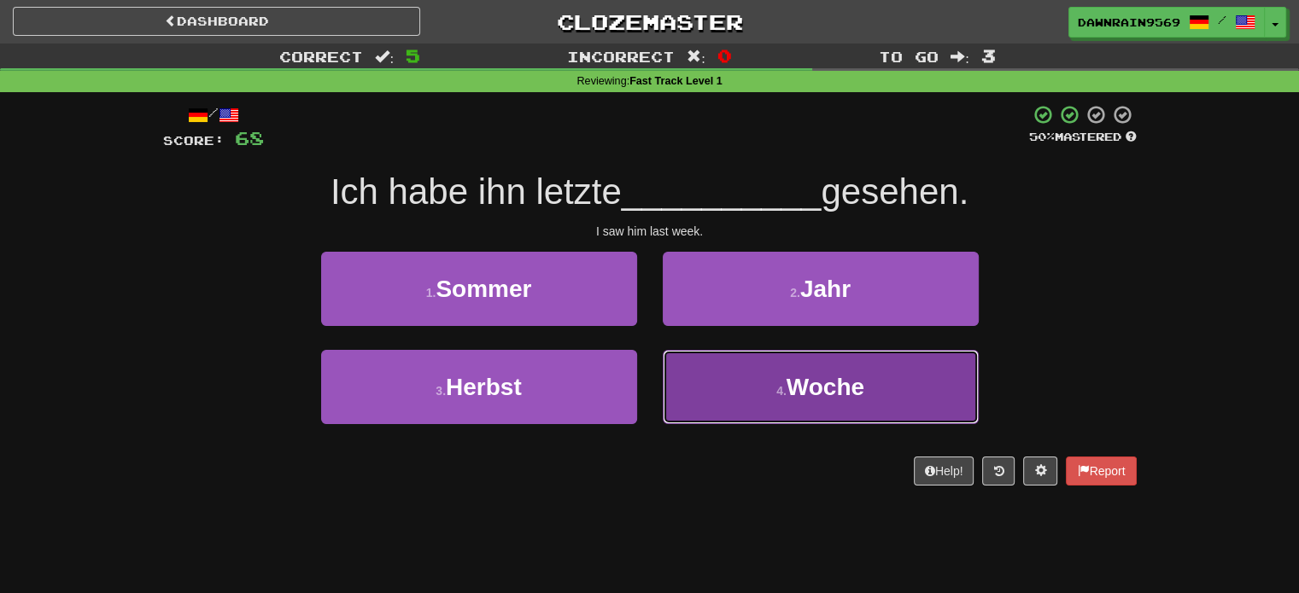
click at [799, 378] on span "Woche" at bounding box center [825, 387] width 78 height 26
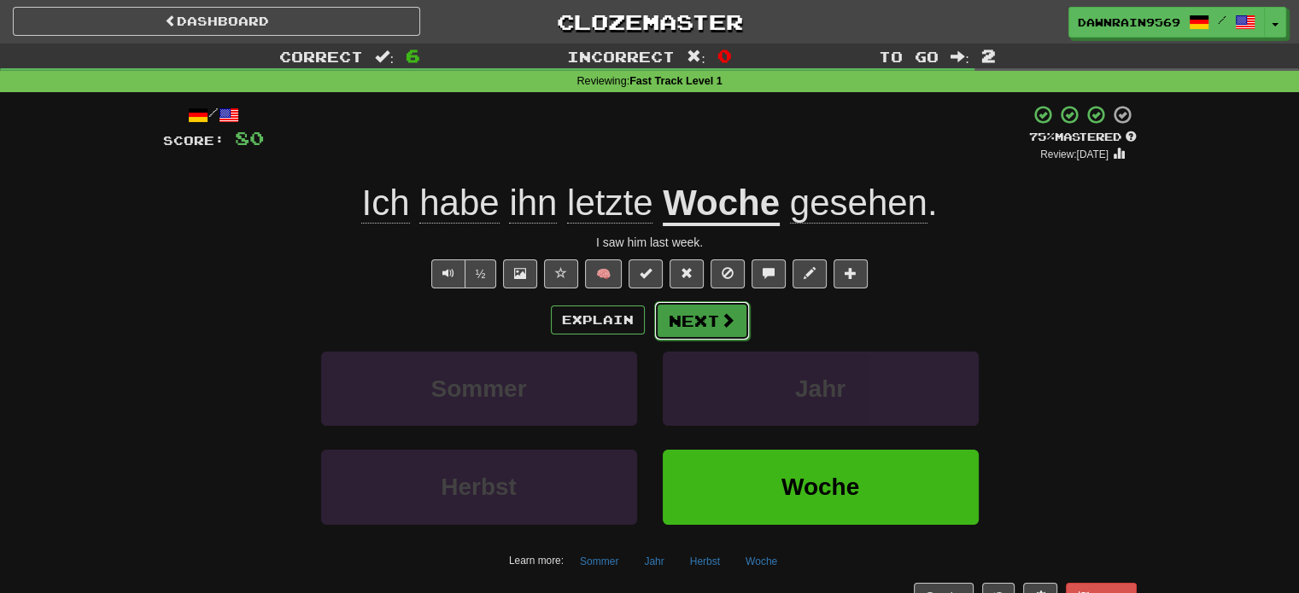
click at [724, 323] on span at bounding box center [727, 319] width 15 height 15
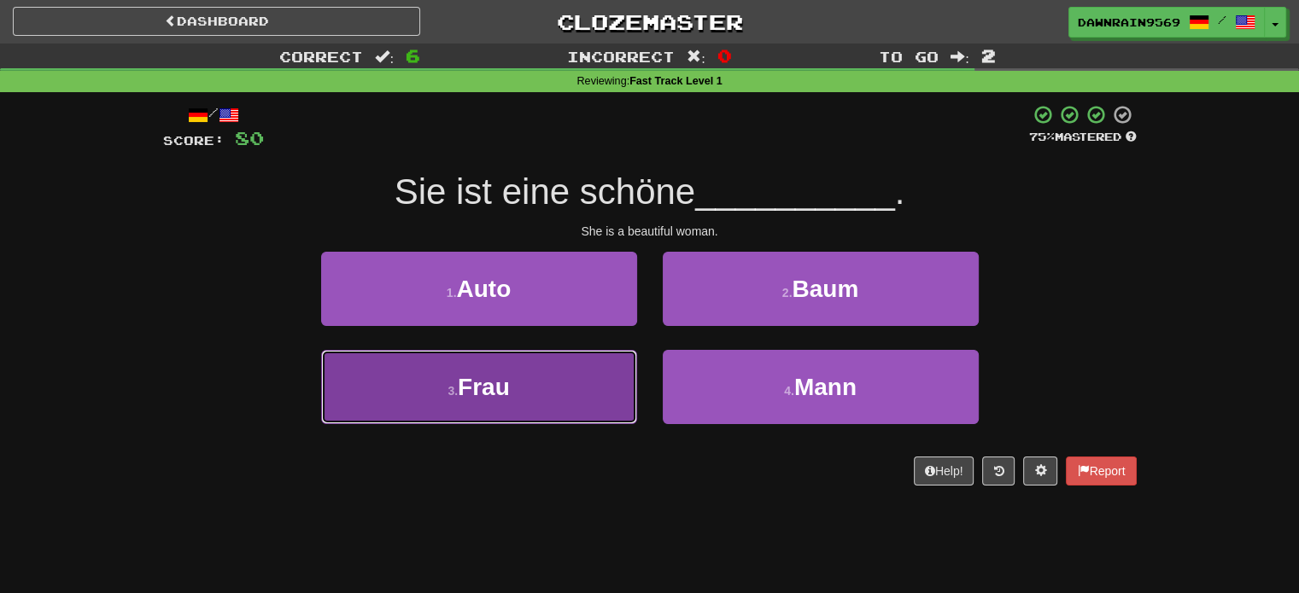
click at [540, 402] on button "3 . Frau" at bounding box center [479, 387] width 316 height 74
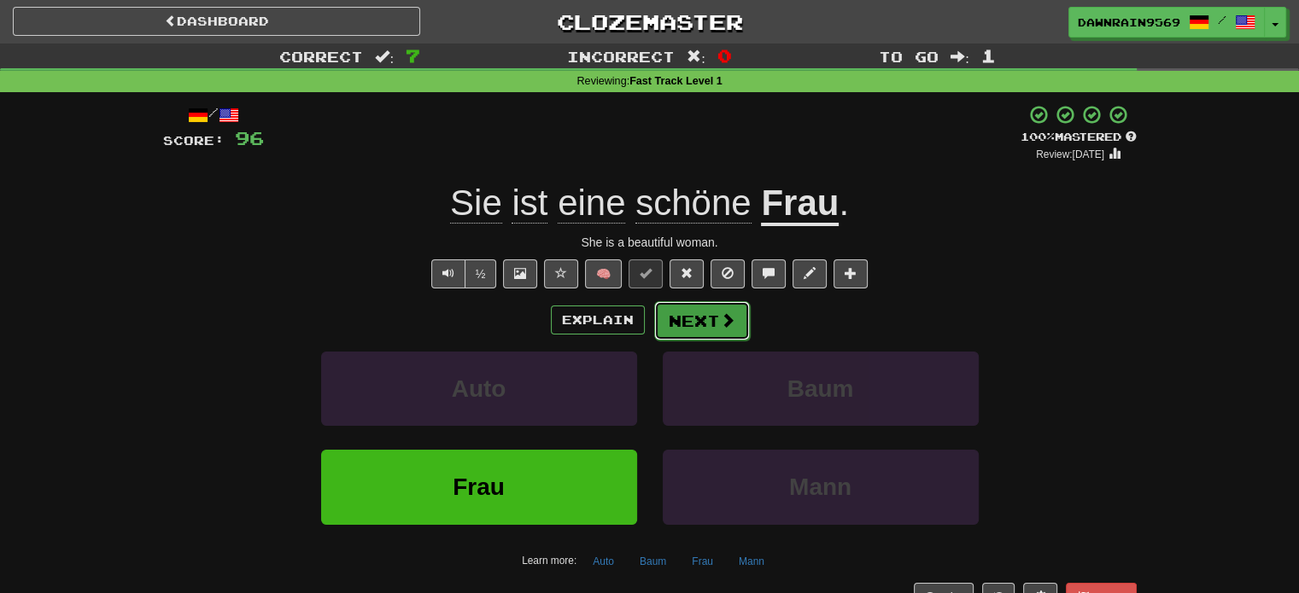
click at [692, 320] on button "Next" at bounding box center [702, 320] width 96 height 39
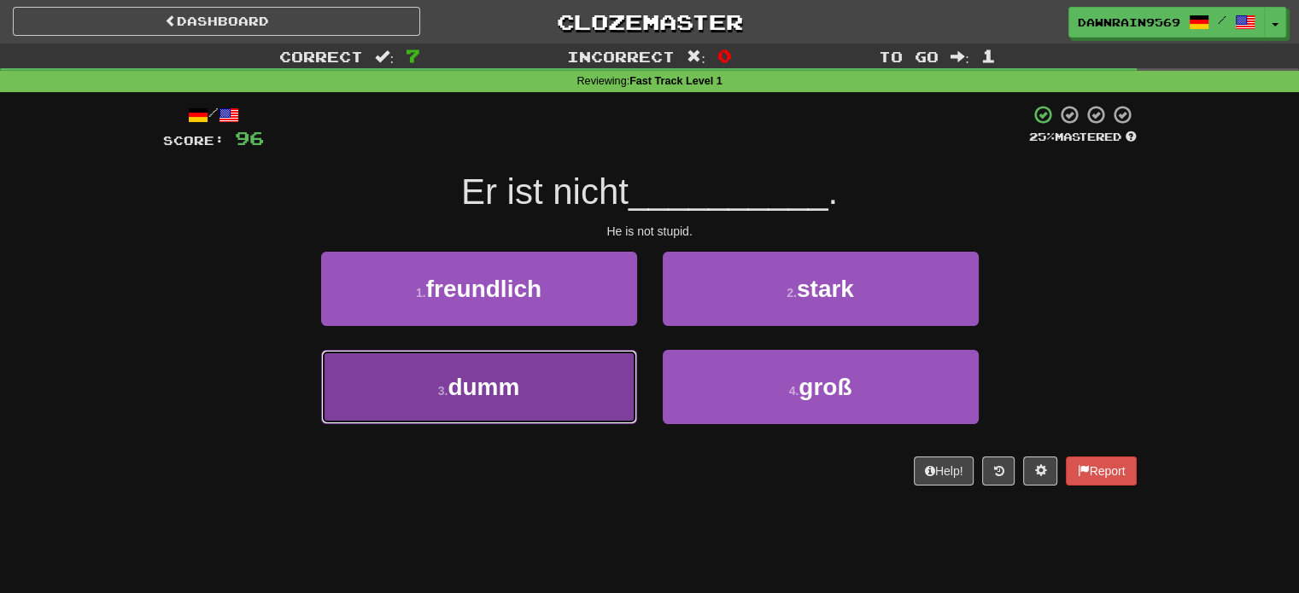
click at [502, 394] on span "dumm" at bounding box center [483, 387] width 72 height 26
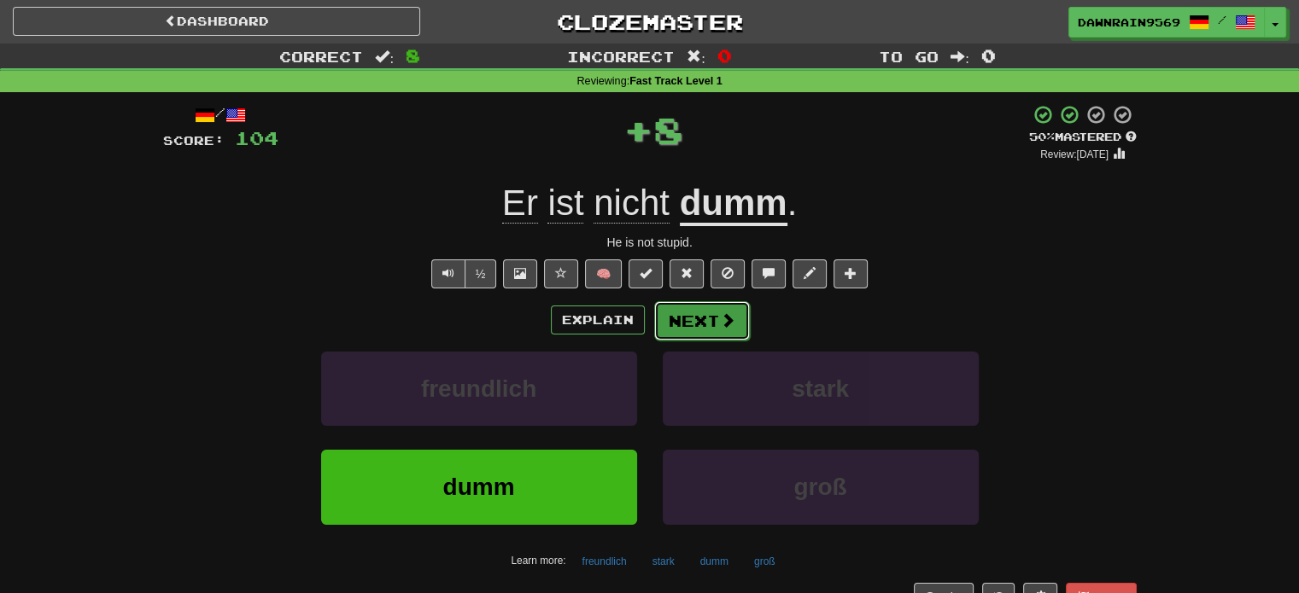
click at [702, 319] on button "Next" at bounding box center [702, 320] width 96 height 39
